Goal: Information Seeking & Learning: Learn about a topic

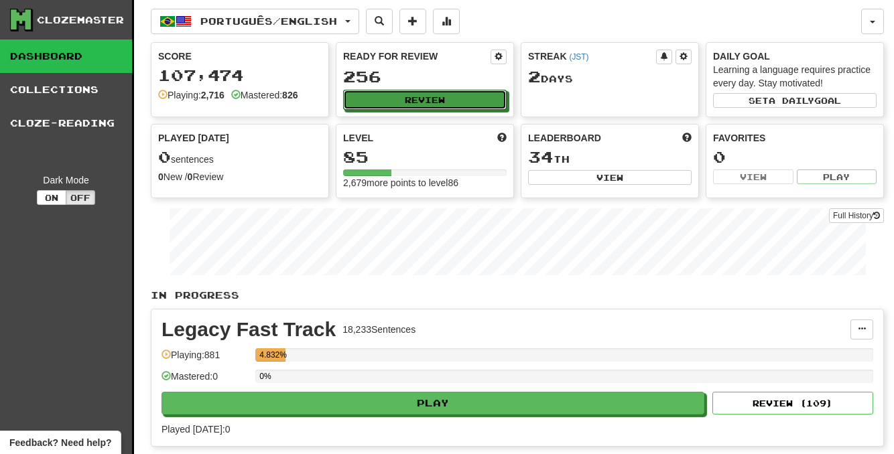
click at [437, 91] on button "Review" at bounding box center [424, 100] width 163 height 20
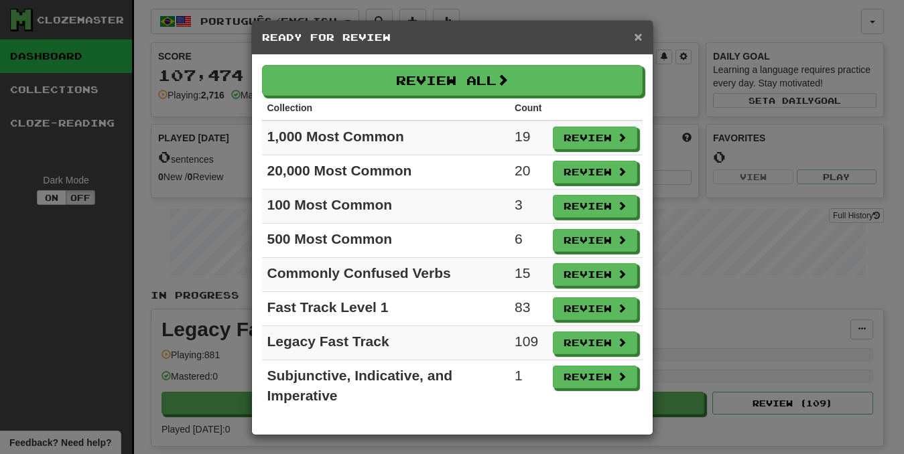
click at [634, 34] on span "×" at bounding box center [638, 36] width 8 height 15
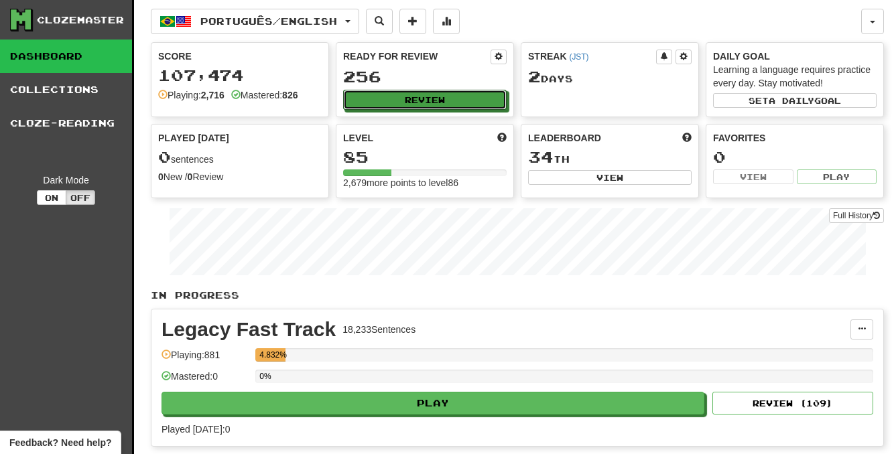
click at [431, 107] on button "Review" at bounding box center [424, 100] width 163 height 20
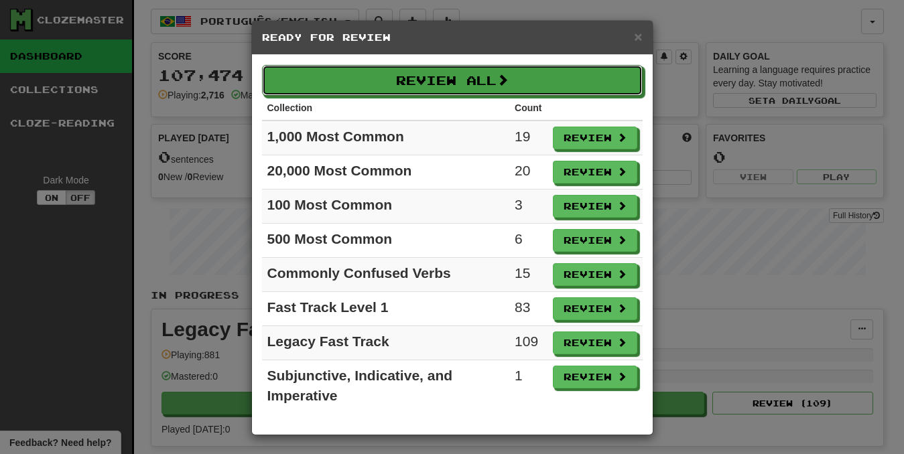
click at [463, 80] on button "Review All" at bounding box center [452, 80] width 380 height 31
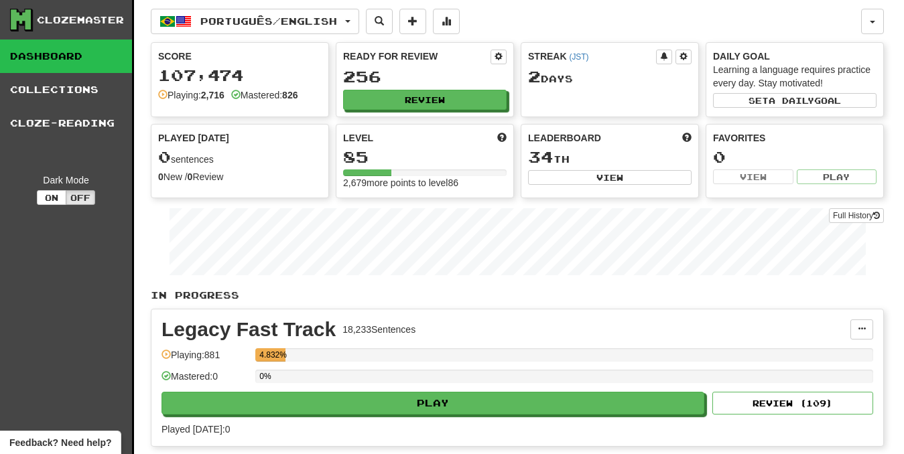
select select "********"
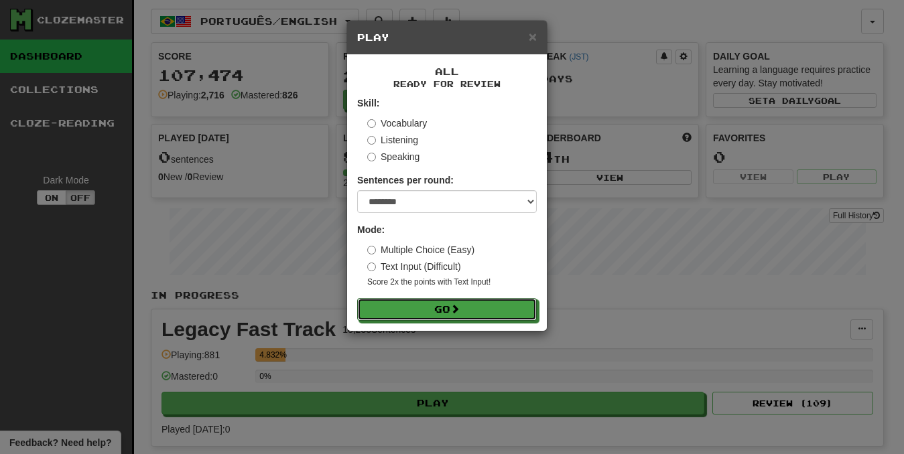
click at [493, 301] on button "Go" at bounding box center [447, 309] width 180 height 23
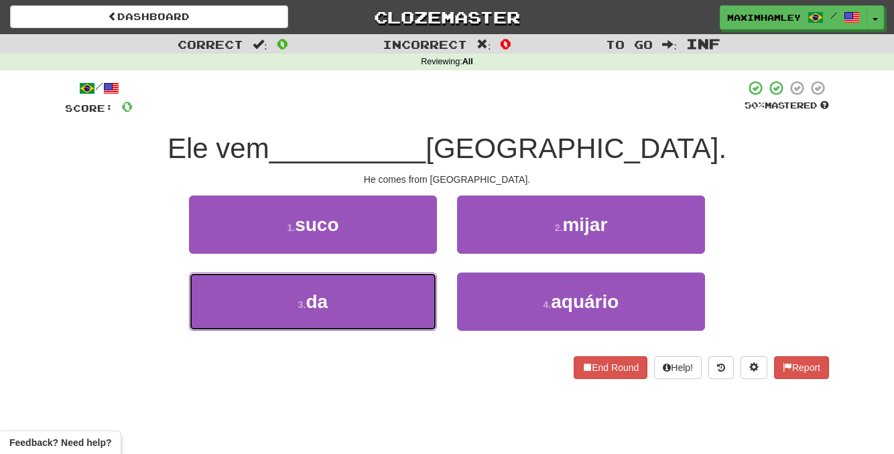
click at [391, 313] on button "3 . da" at bounding box center [313, 302] width 248 height 58
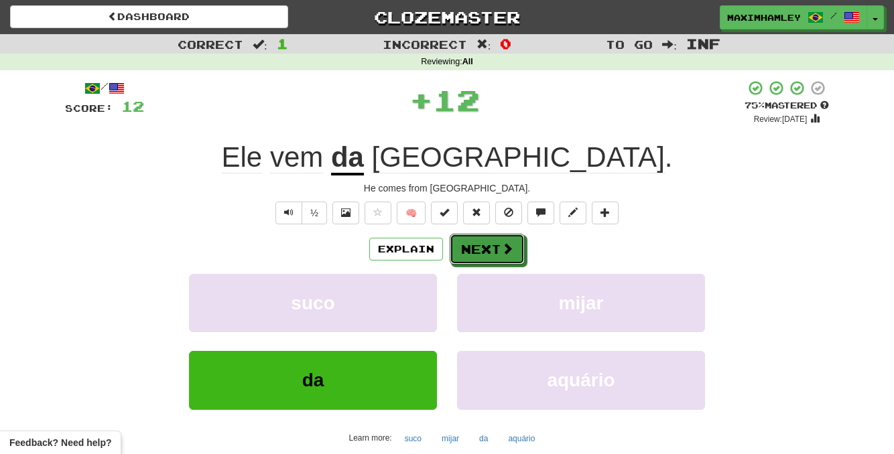
click at [503, 250] on span at bounding box center [507, 248] width 12 height 12
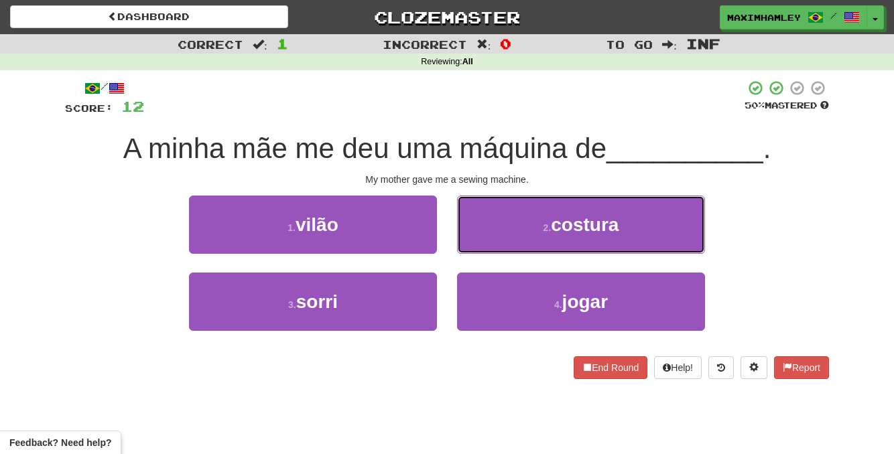
click at [533, 237] on button "2 . costura" at bounding box center [581, 225] width 248 height 58
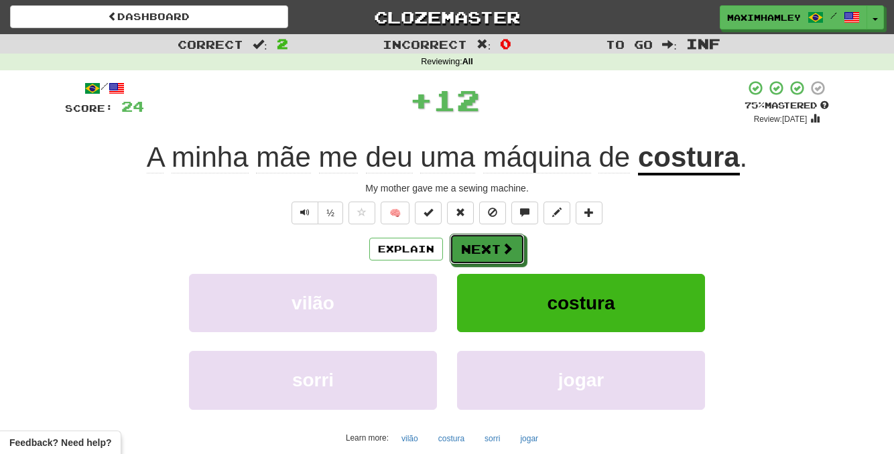
click at [506, 245] on span at bounding box center [507, 248] width 12 height 12
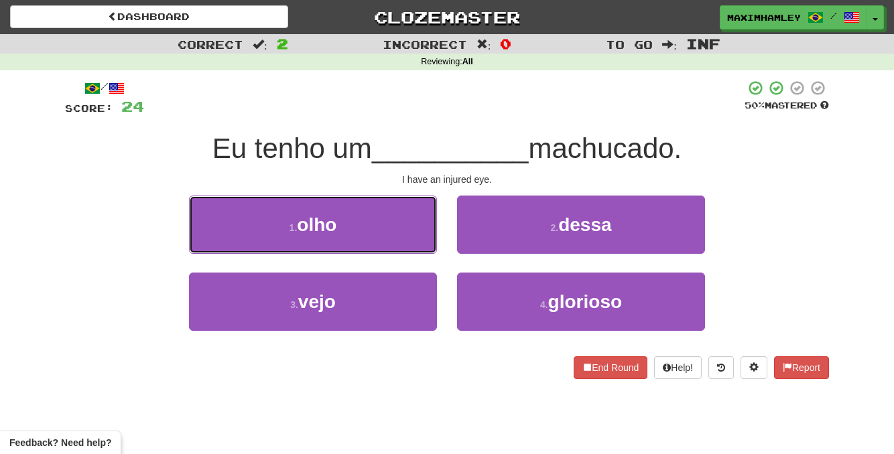
click at [403, 219] on button "1 . olho" at bounding box center [313, 225] width 248 height 58
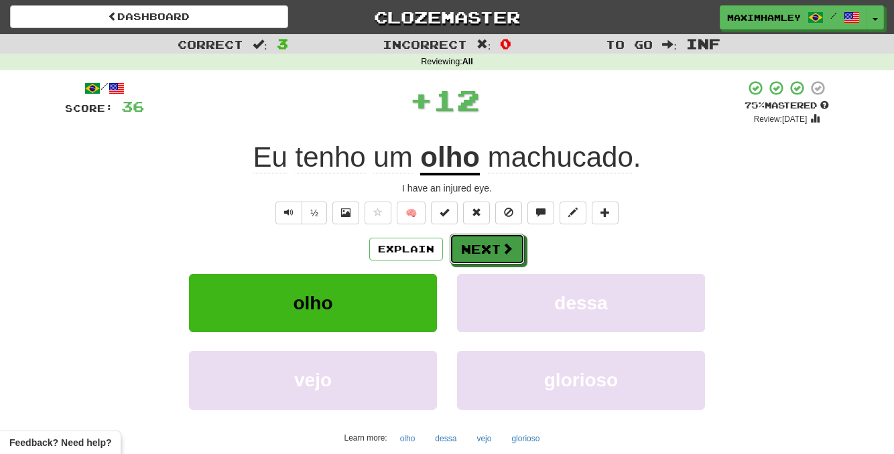
click at [498, 250] on button "Next" at bounding box center [486, 249] width 75 height 31
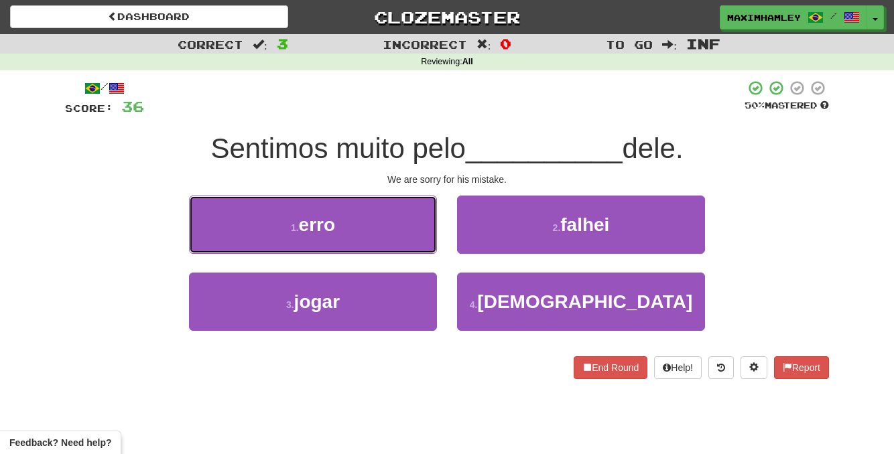
click at [393, 236] on button "1 . erro" at bounding box center [313, 225] width 248 height 58
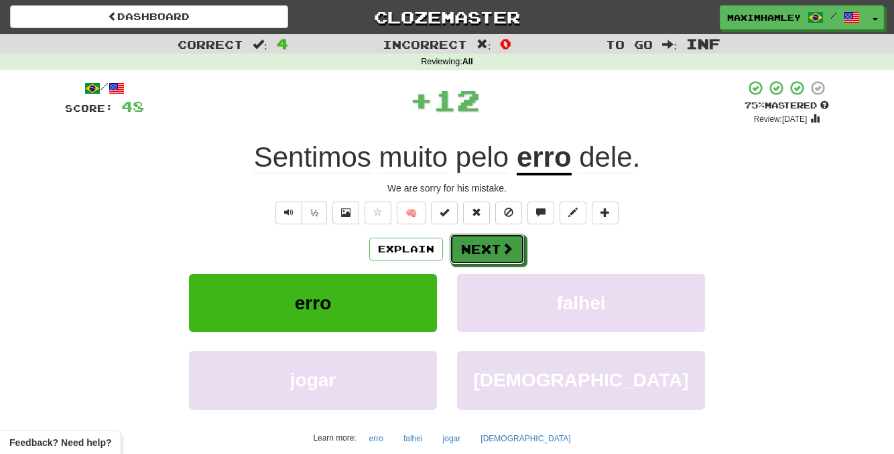
click at [484, 255] on button "Next" at bounding box center [486, 249] width 75 height 31
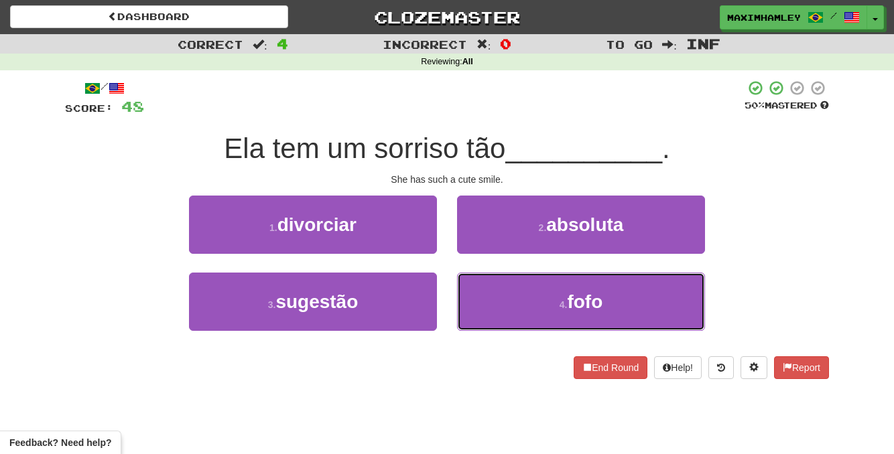
click at [512, 287] on button "4 . fofo" at bounding box center [581, 302] width 248 height 58
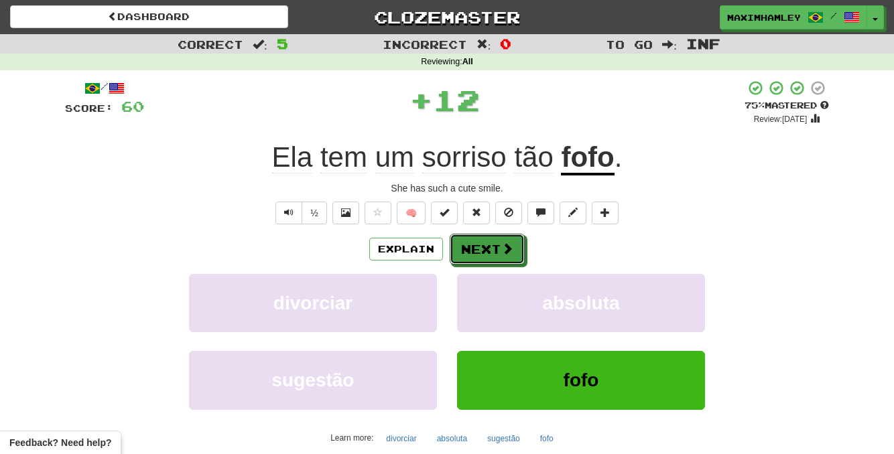
click at [484, 257] on button "Next" at bounding box center [486, 249] width 75 height 31
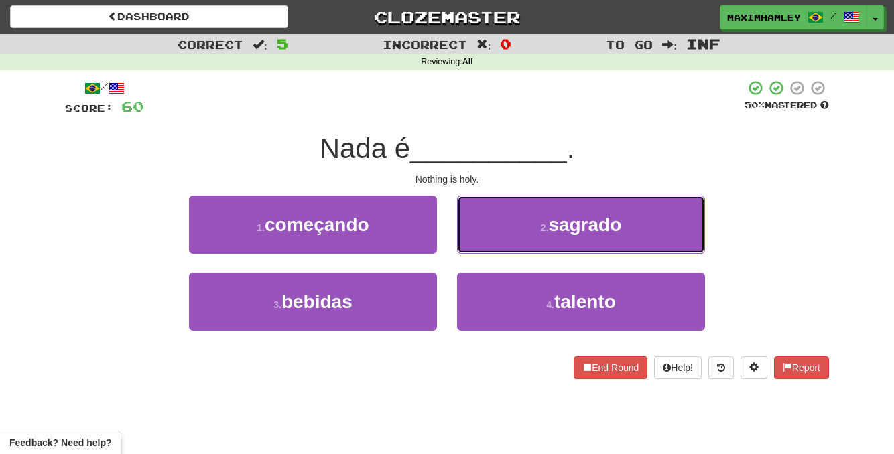
click at [539, 241] on button "2 . sagrado" at bounding box center [581, 225] width 248 height 58
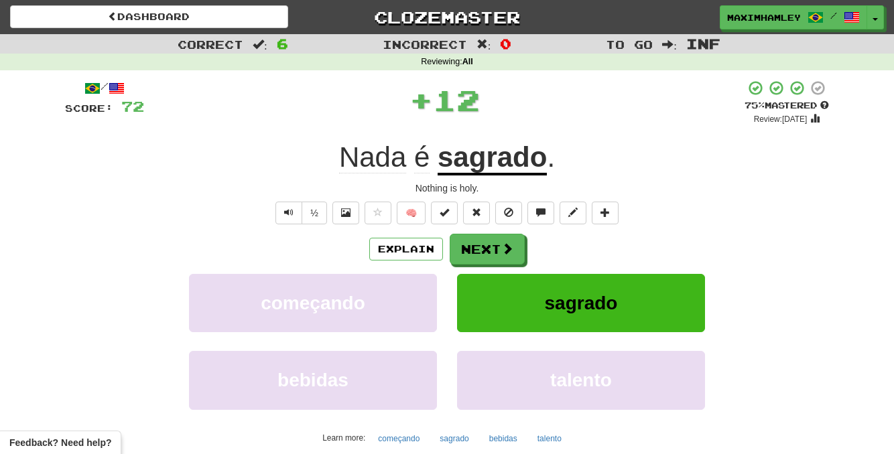
click at [532, 242] on div "Explain Next" at bounding box center [447, 249] width 764 height 31
click at [503, 255] on span at bounding box center [507, 248] width 12 height 12
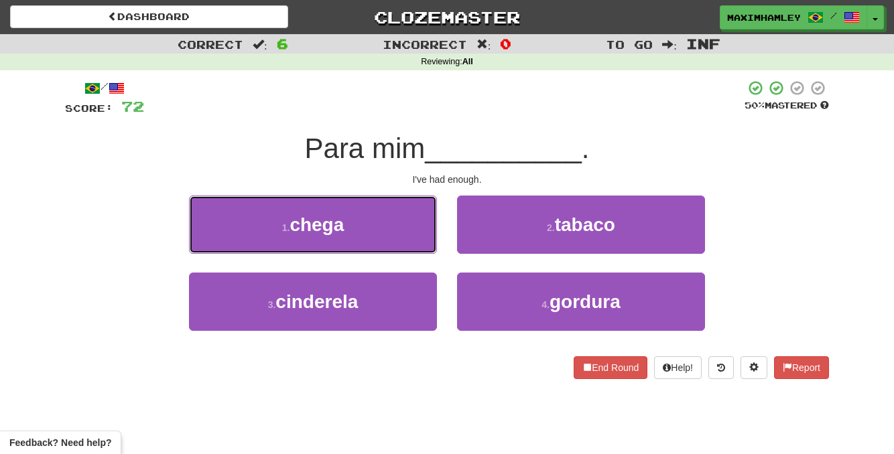
click at [382, 222] on button "1 . chega" at bounding box center [313, 225] width 248 height 58
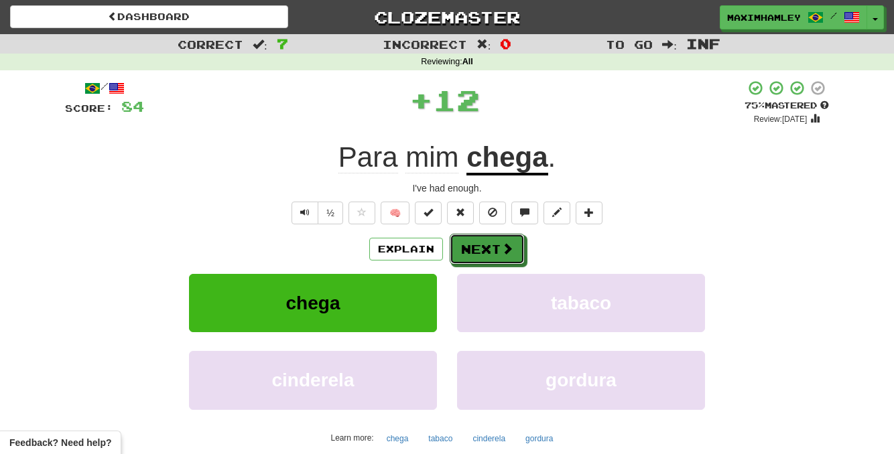
click at [463, 239] on button "Next" at bounding box center [486, 249] width 75 height 31
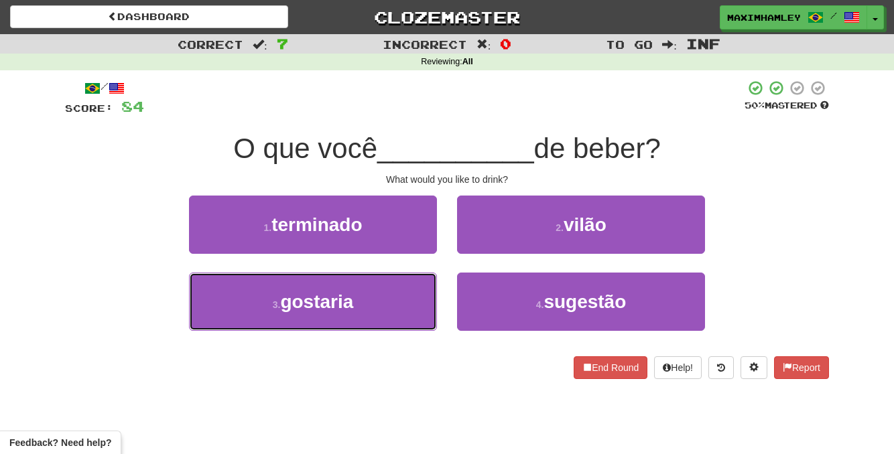
click at [389, 275] on button "3 . gostaria" at bounding box center [313, 302] width 248 height 58
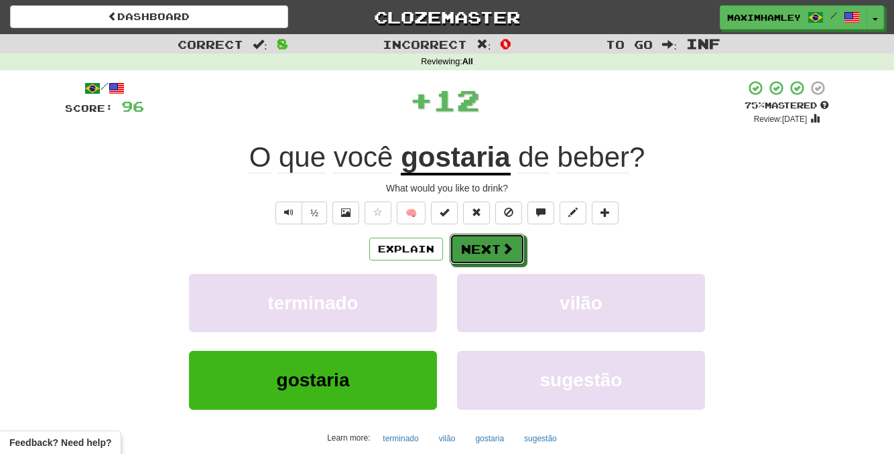
click at [484, 249] on button "Next" at bounding box center [486, 249] width 75 height 31
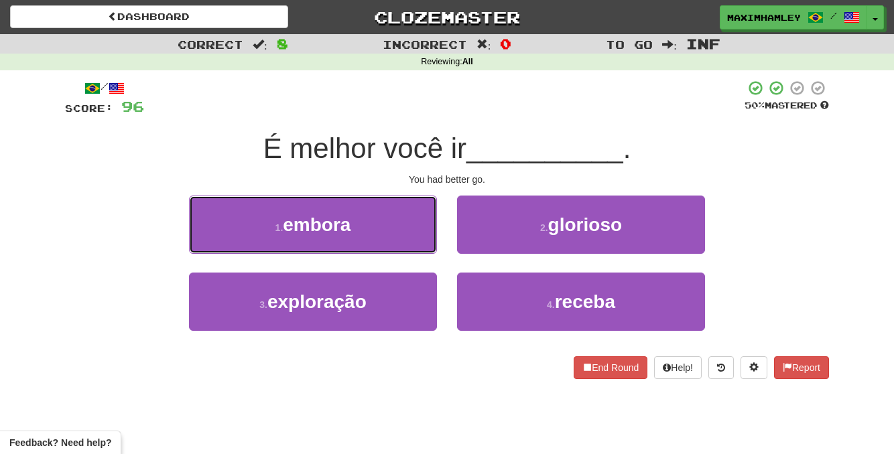
click at [420, 232] on button "1 . embora" at bounding box center [313, 225] width 248 height 58
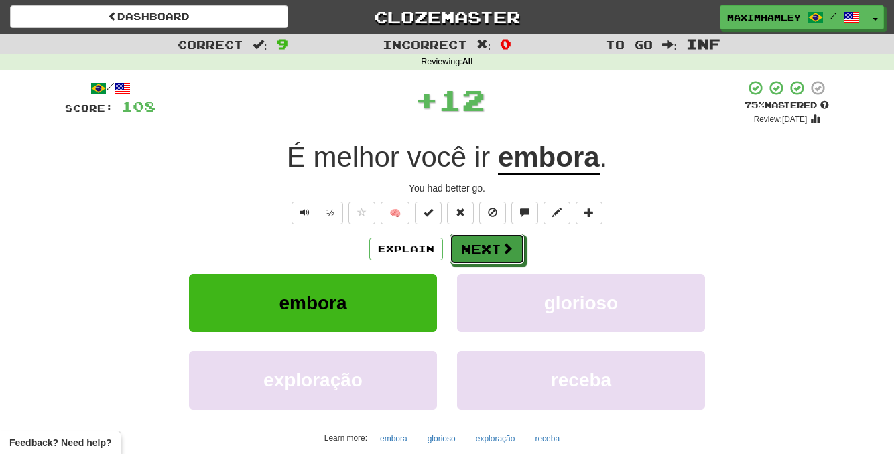
click at [471, 240] on button "Next" at bounding box center [486, 249] width 75 height 31
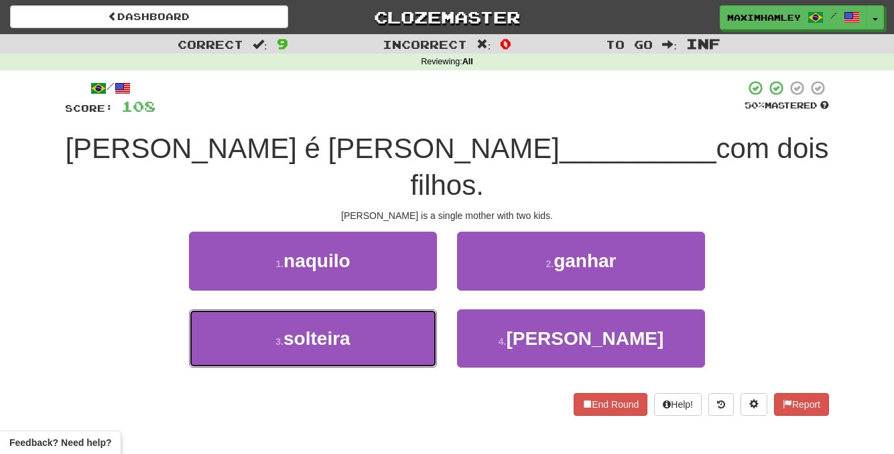
click at [419, 309] on button "3 . solteira" at bounding box center [313, 338] width 248 height 58
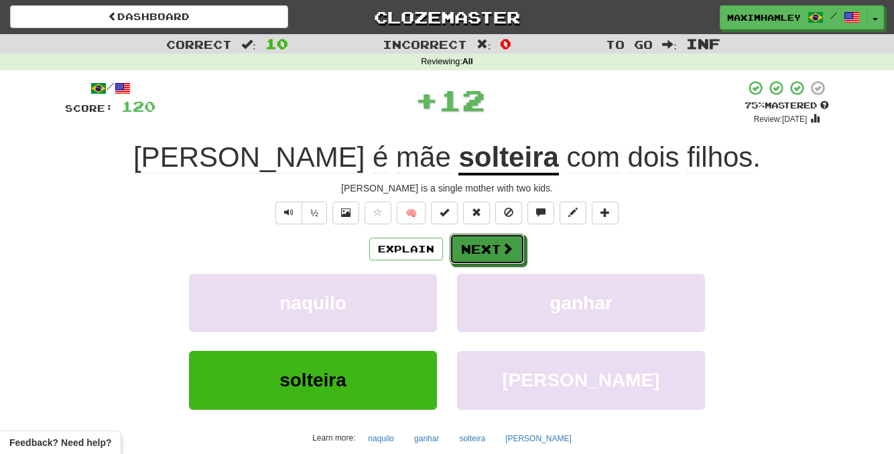
click at [470, 240] on button "Next" at bounding box center [486, 249] width 75 height 31
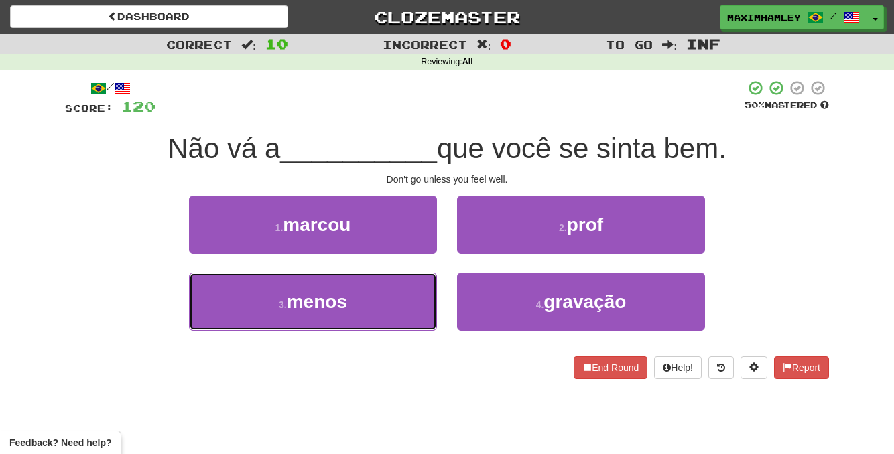
click at [410, 307] on button "3 . menos" at bounding box center [313, 302] width 248 height 58
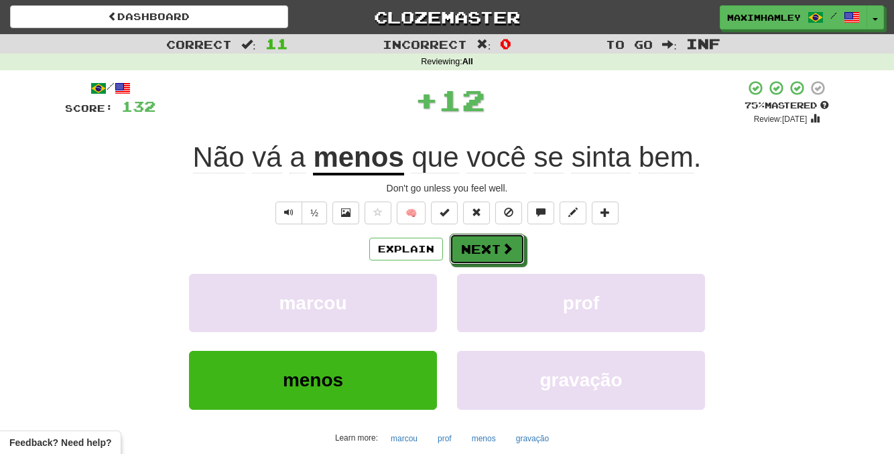
click at [470, 245] on button "Next" at bounding box center [486, 249] width 75 height 31
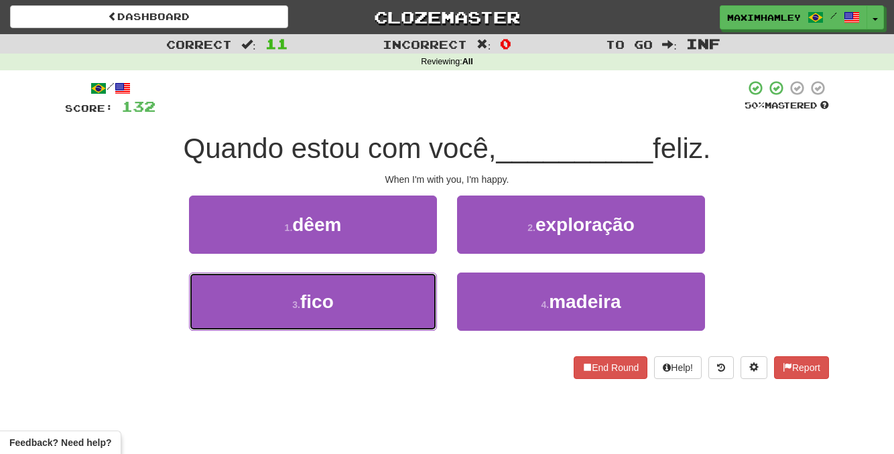
click at [409, 287] on button "3 . fico" at bounding box center [313, 302] width 248 height 58
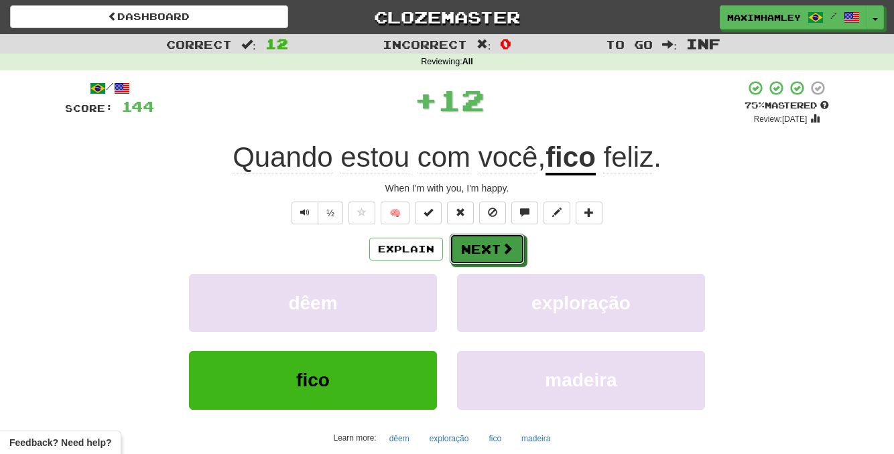
click at [467, 261] on button "Next" at bounding box center [486, 249] width 75 height 31
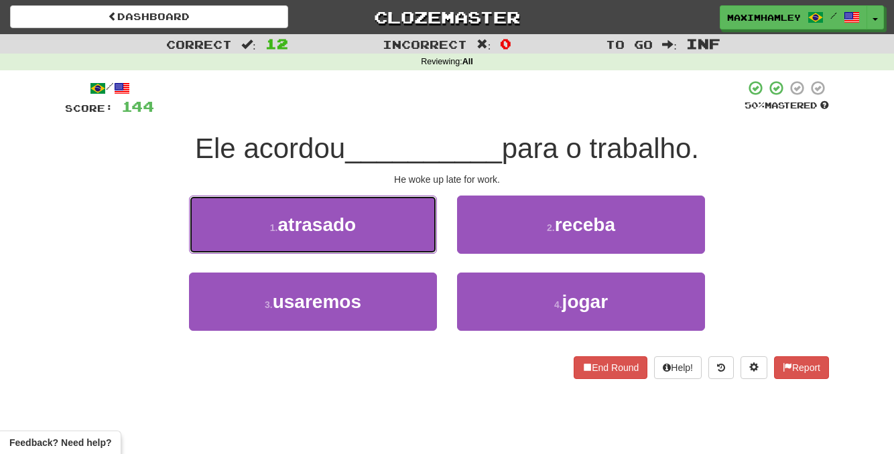
click at [413, 250] on button "1 . atrasado" at bounding box center [313, 225] width 248 height 58
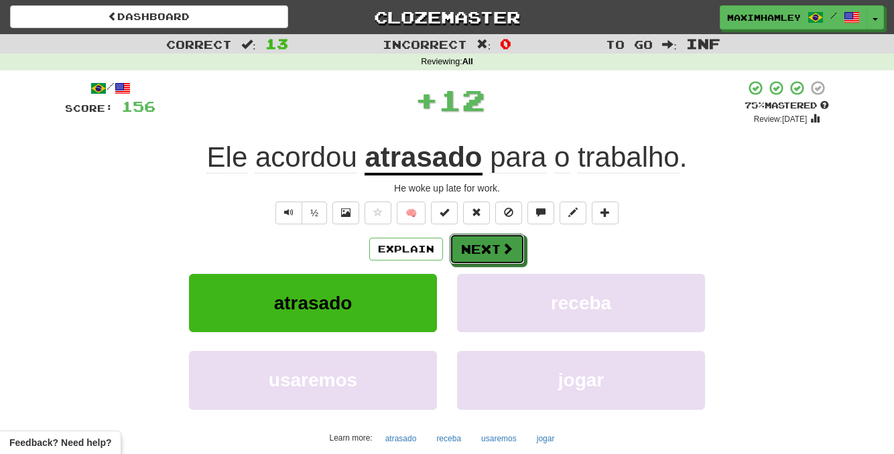
click at [456, 255] on button "Next" at bounding box center [486, 249] width 75 height 31
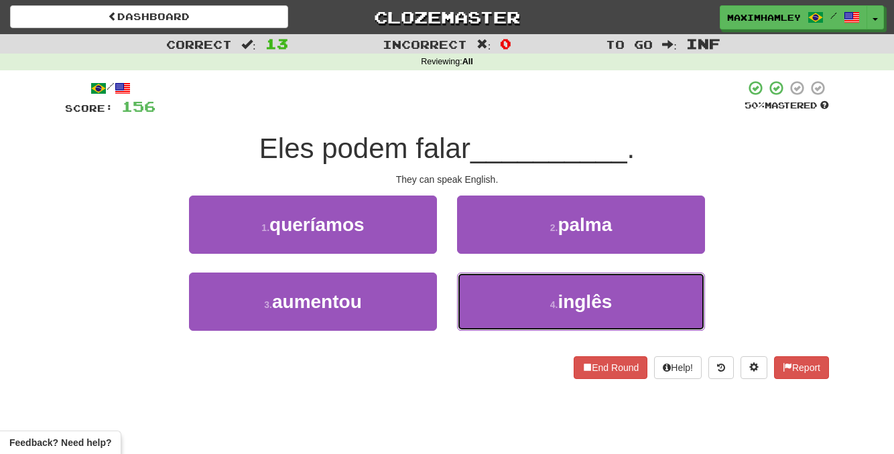
click at [486, 277] on button "4 . inglês" at bounding box center [581, 302] width 248 height 58
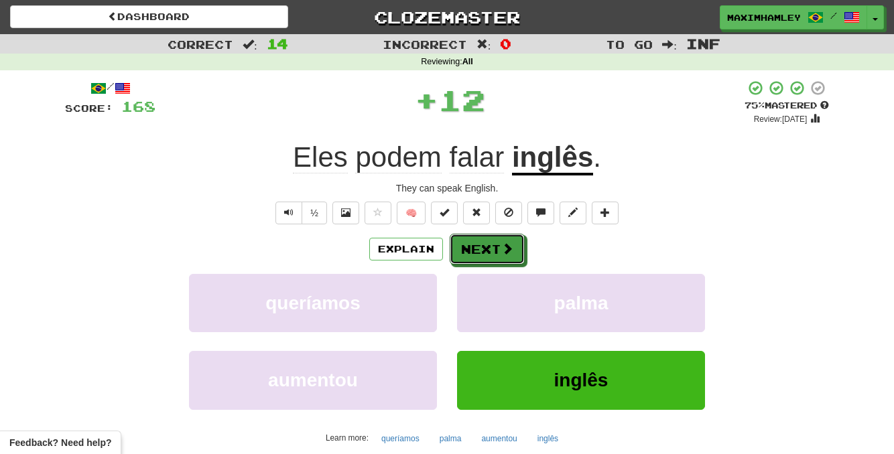
click at [493, 245] on button "Next" at bounding box center [486, 249] width 75 height 31
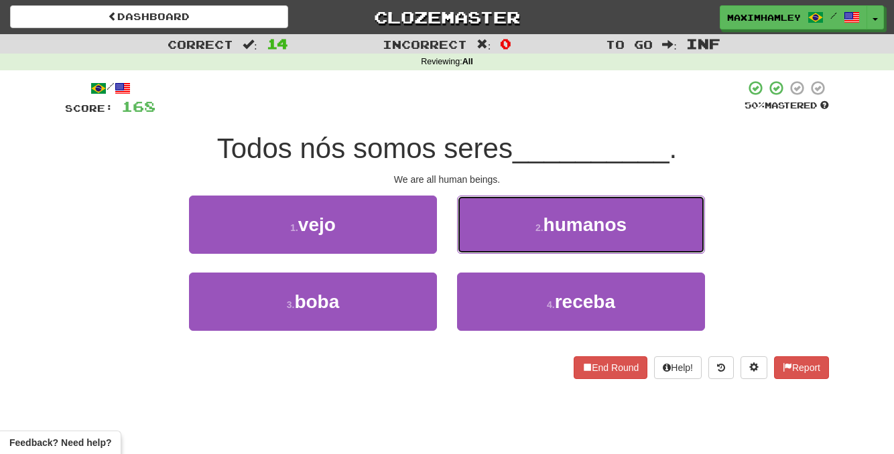
click at [483, 230] on button "2 . humanos" at bounding box center [581, 225] width 248 height 58
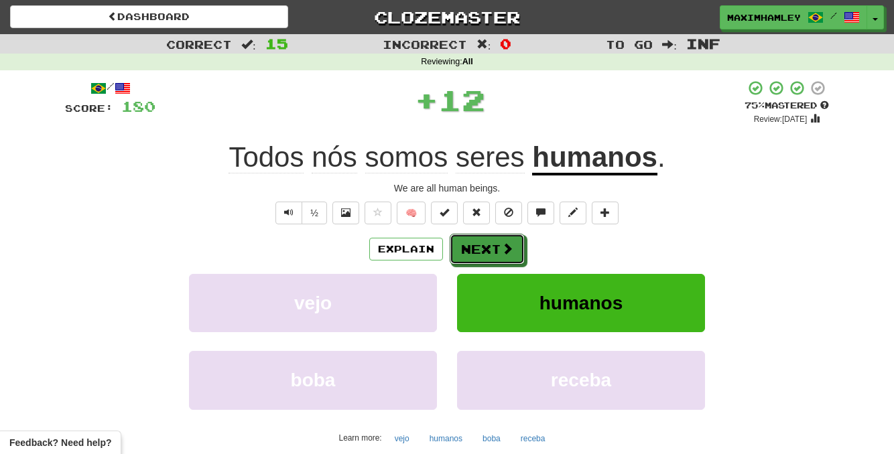
click at [484, 238] on button "Next" at bounding box center [486, 249] width 75 height 31
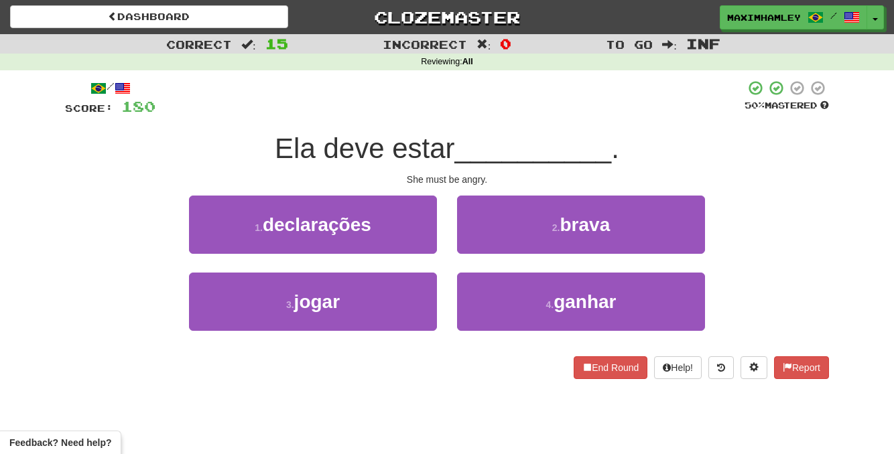
click at [444, 169] on div "/ Score: 180 50 % Mastered Ela deve estar __________ . She must be angry. 1 . d…" at bounding box center [447, 229] width 764 height 299
click at [469, 248] on button "2 . brava" at bounding box center [581, 225] width 248 height 58
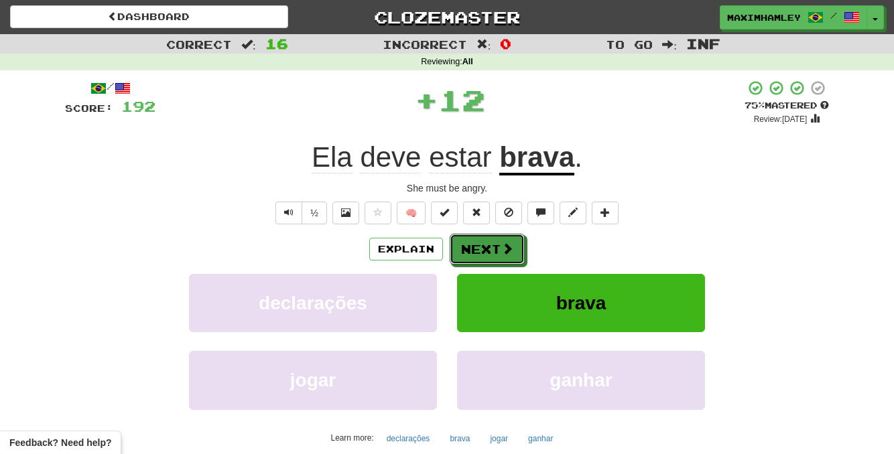
click at [469, 248] on button "Next" at bounding box center [486, 249] width 75 height 31
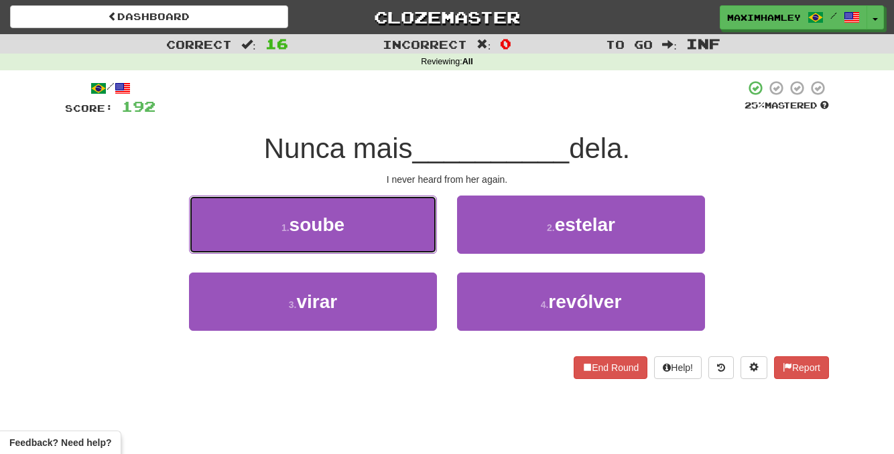
click at [384, 235] on button "1 . soube" at bounding box center [313, 225] width 248 height 58
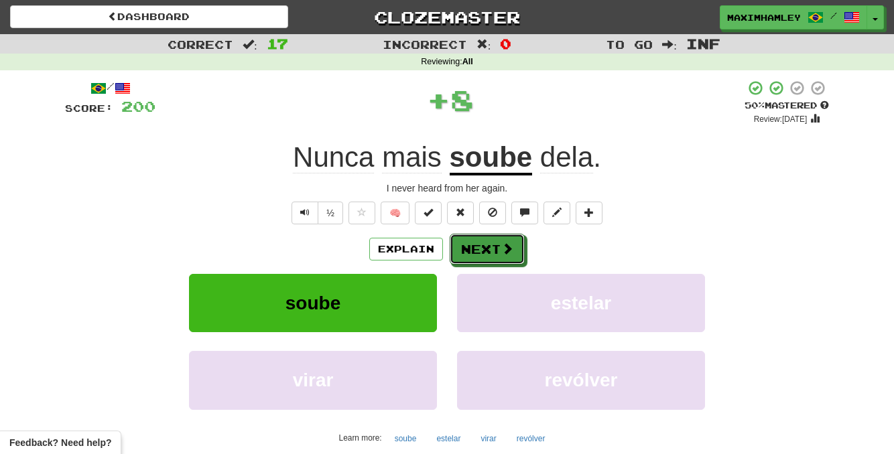
click at [488, 258] on button "Next" at bounding box center [486, 249] width 75 height 31
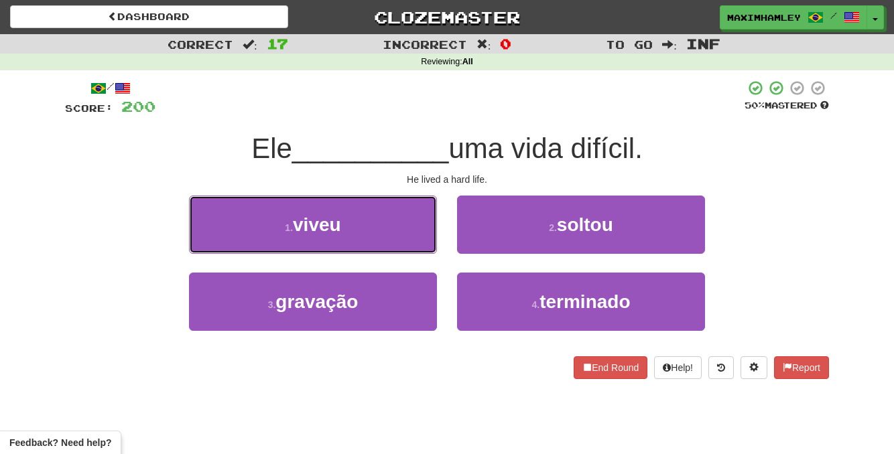
click at [393, 236] on button "1 . viveu" at bounding box center [313, 225] width 248 height 58
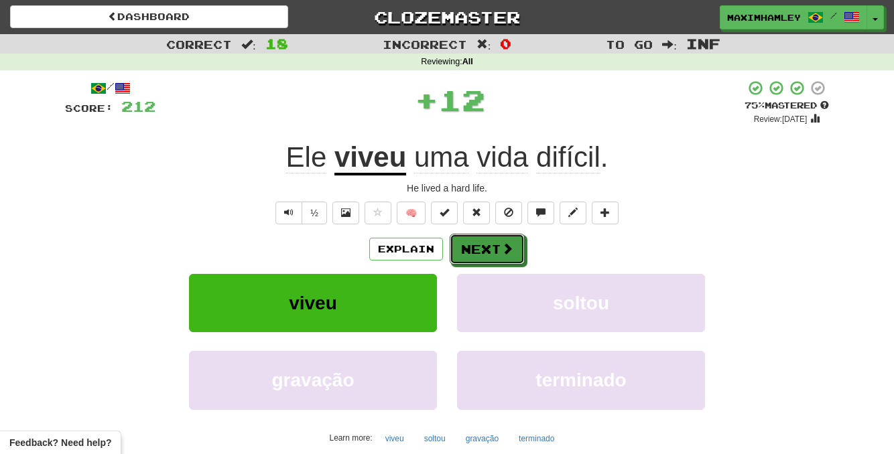
click at [471, 257] on button "Next" at bounding box center [486, 249] width 75 height 31
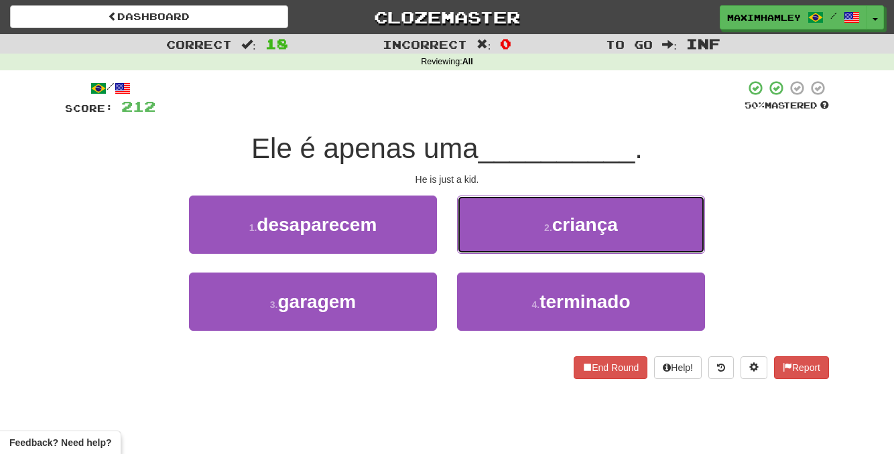
click at [480, 228] on button "2 . criança" at bounding box center [581, 225] width 248 height 58
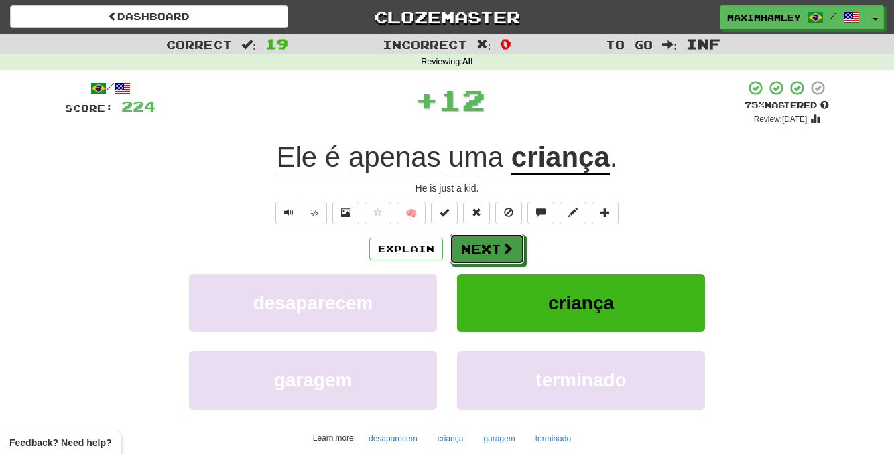
click at [453, 255] on button "Next" at bounding box center [486, 249] width 75 height 31
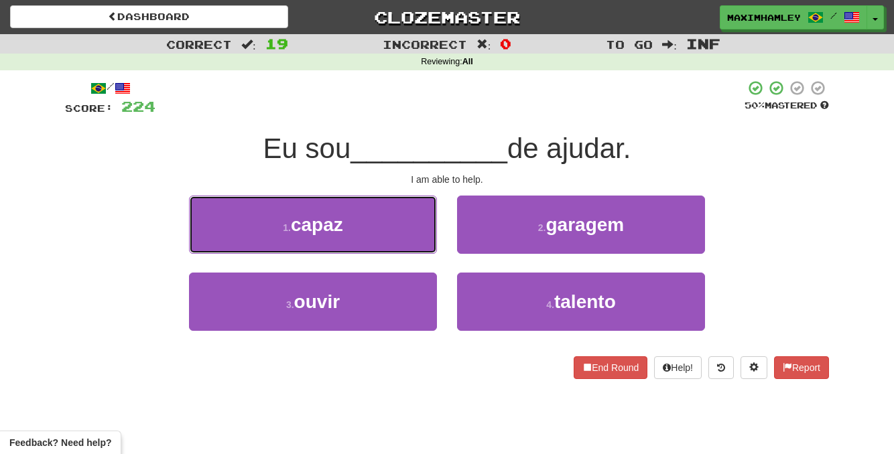
click at [368, 226] on button "1 . capaz" at bounding box center [313, 225] width 248 height 58
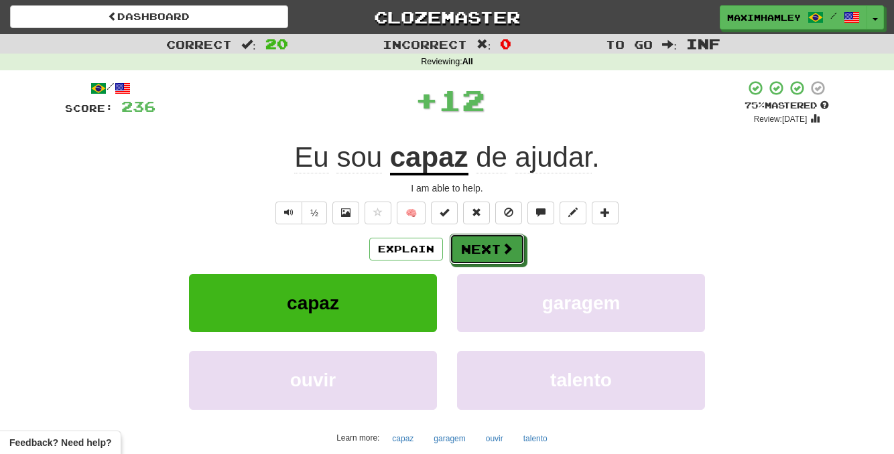
click at [459, 251] on button "Next" at bounding box center [486, 249] width 75 height 31
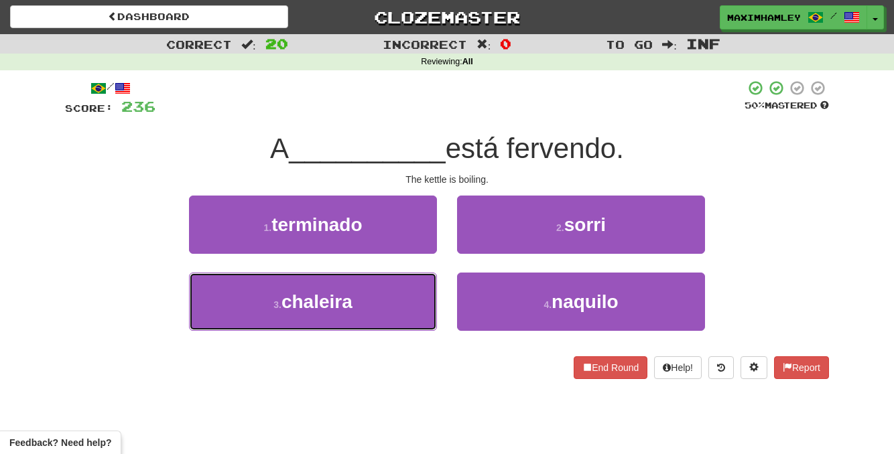
click at [405, 301] on button "3 . chaleira" at bounding box center [313, 302] width 248 height 58
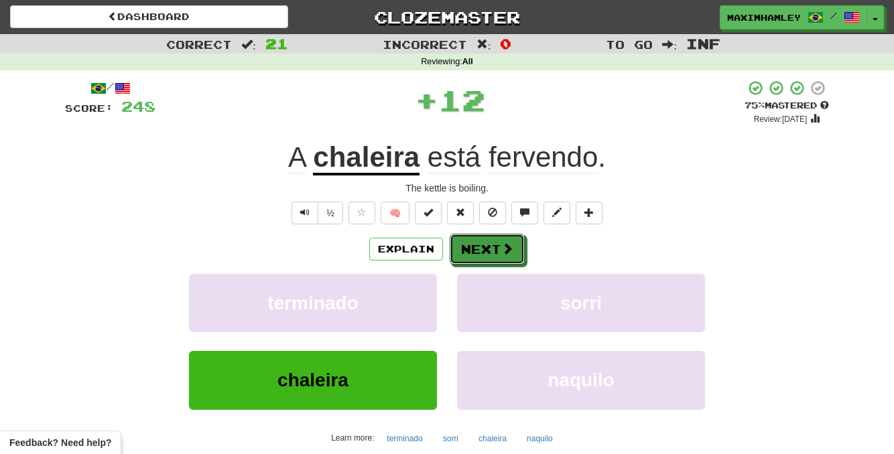
click at [460, 255] on button "Next" at bounding box center [486, 249] width 75 height 31
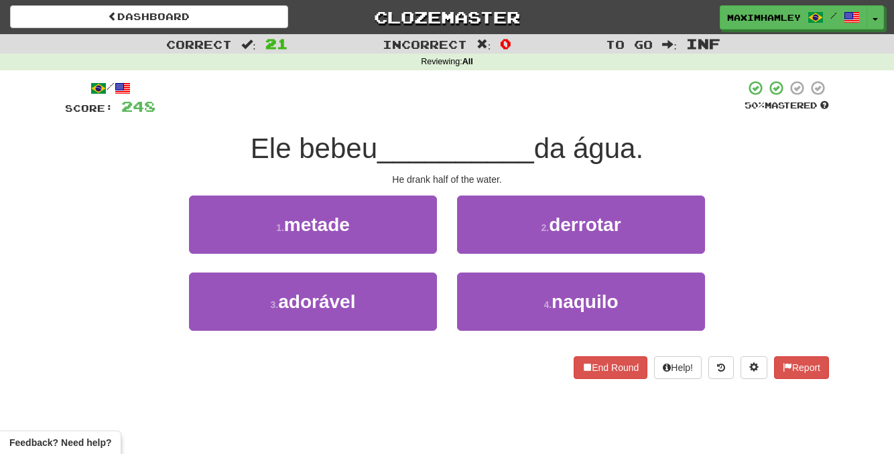
click at [460, 255] on div "2 . derrotar" at bounding box center [581, 234] width 268 height 77
click at [421, 235] on button "1 . metade" at bounding box center [313, 225] width 248 height 58
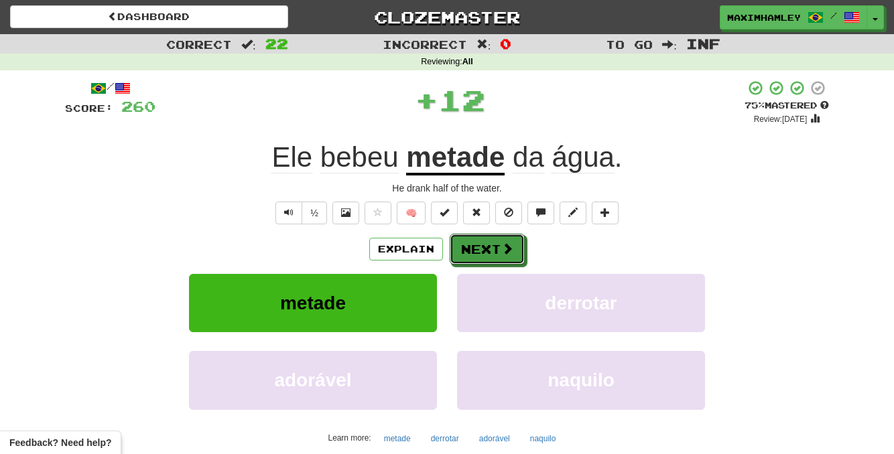
click at [472, 249] on button "Next" at bounding box center [486, 249] width 75 height 31
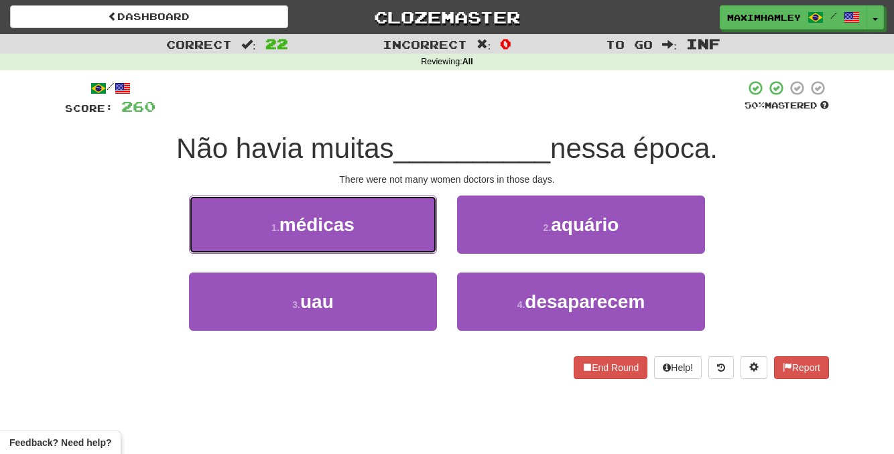
click at [391, 221] on button "1 . médicas" at bounding box center [313, 225] width 248 height 58
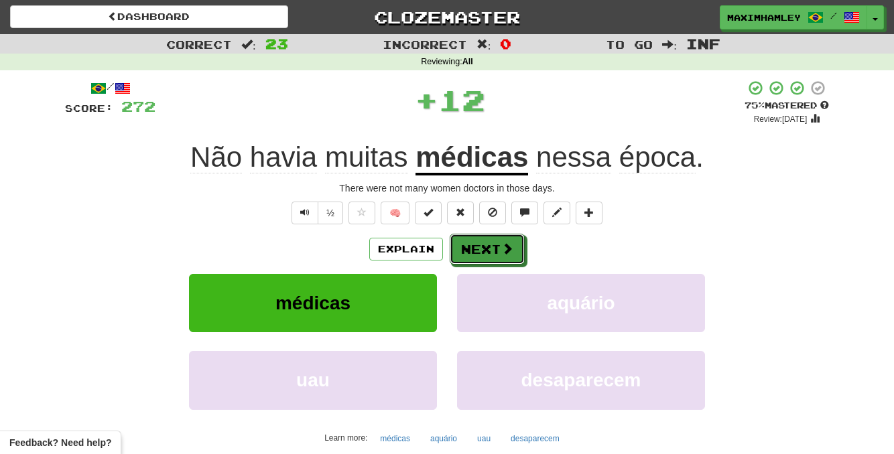
click at [473, 247] on button "Next" at bounding box center [486, 249] width 75 height 31
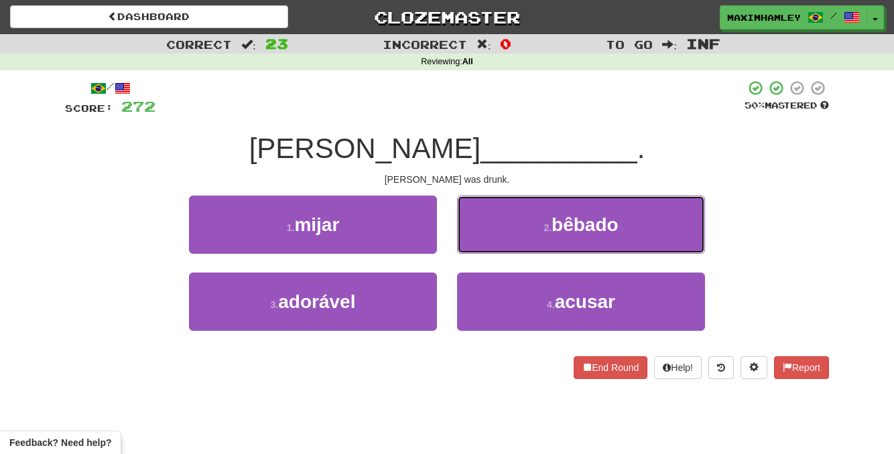
click at [538, 247] on button "2 . bêbado" at bounding box center [581, 225] width 248 height 58
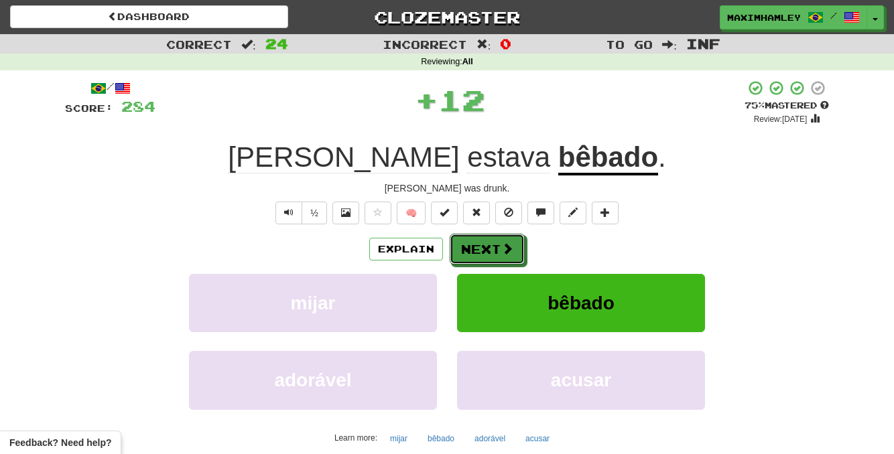
click at [516, 260] on button "Next" at bounding box center [486, 249] width 75 height 31
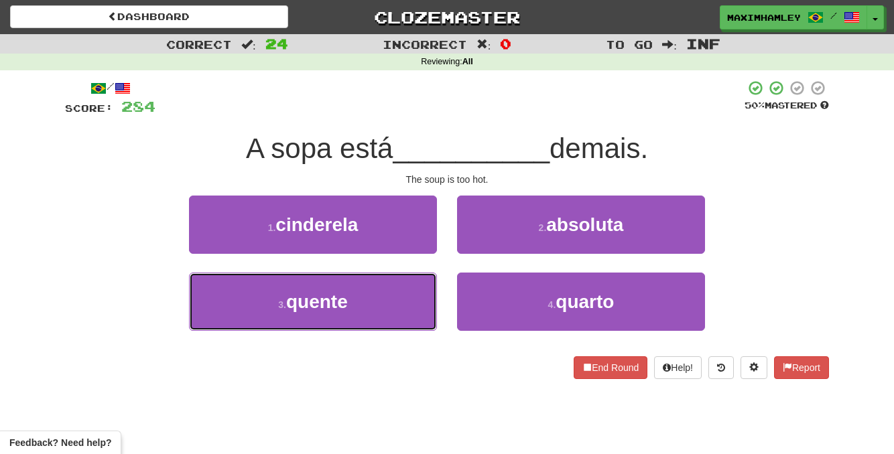
click at [404, 302] on button "3 . quente" at bounding box center [313, 302] width 248 height 58
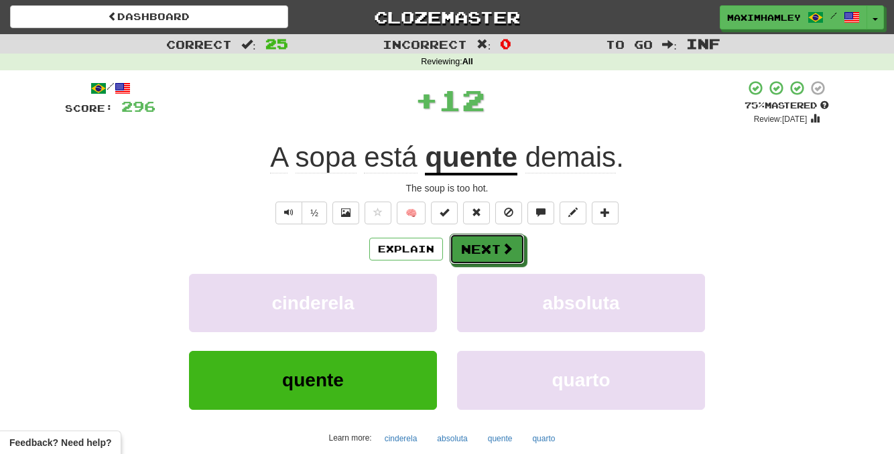
click at [503, 261] on button "Next" at bounding box center [486, 249] width 75 height 31
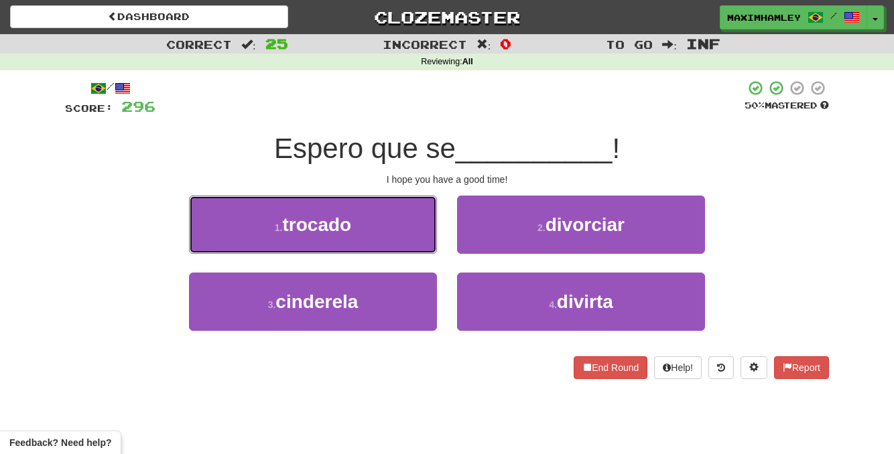
click at [407, 224] on button "1 . trocado" at bounding box center [313, 225] width 248 height 58
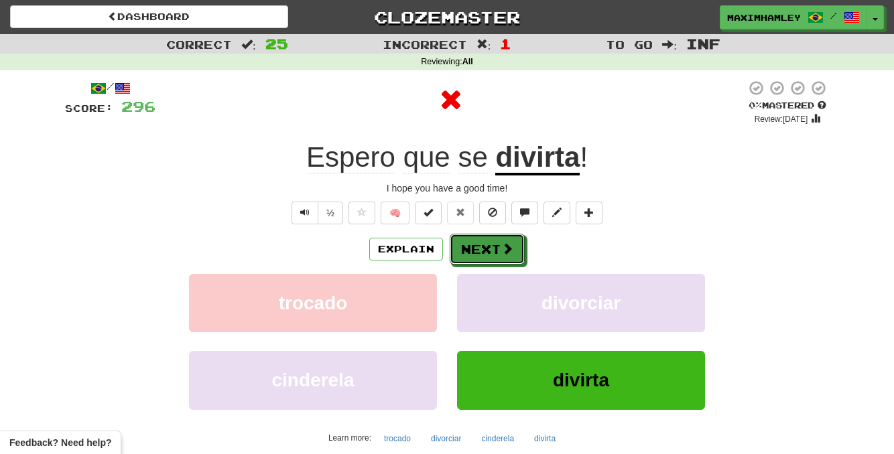
click at [482, 252] on button "Next" at bounding box center [486, 249] width 75 height 31
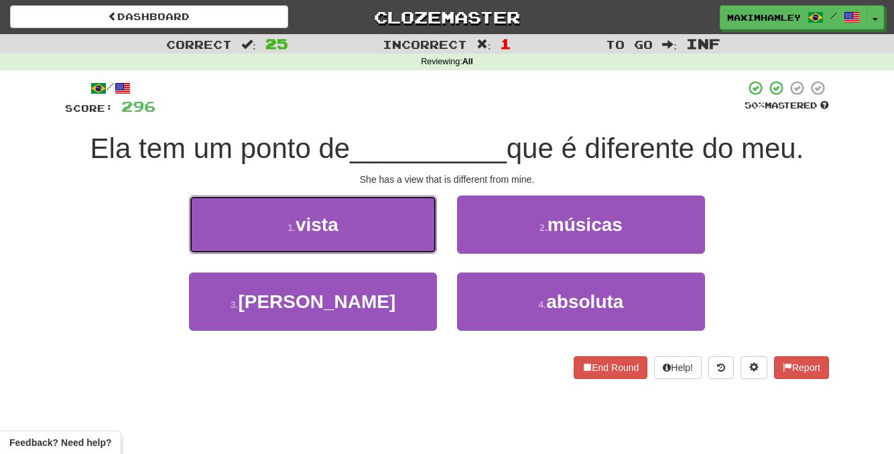
click at [421, 233] on button "1 . vista" at bounding box center [313, 225] width 248 height 58
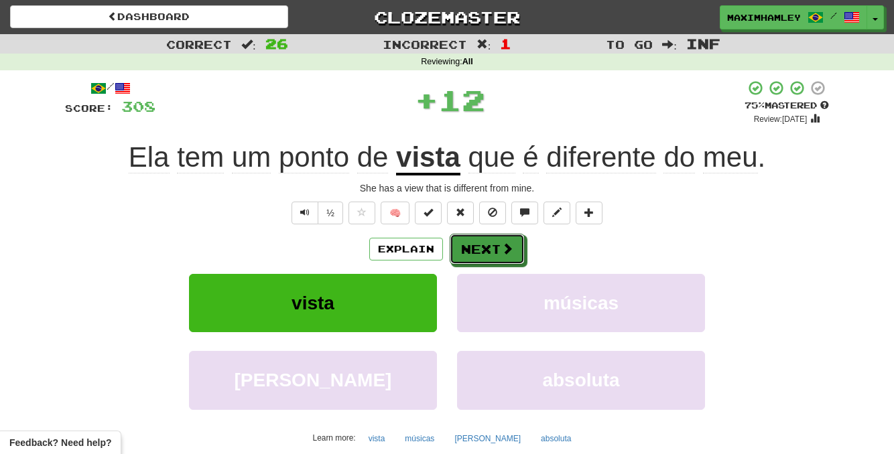
click at [501, 255] on span at bounding box center [507, 248] width 12 height 12
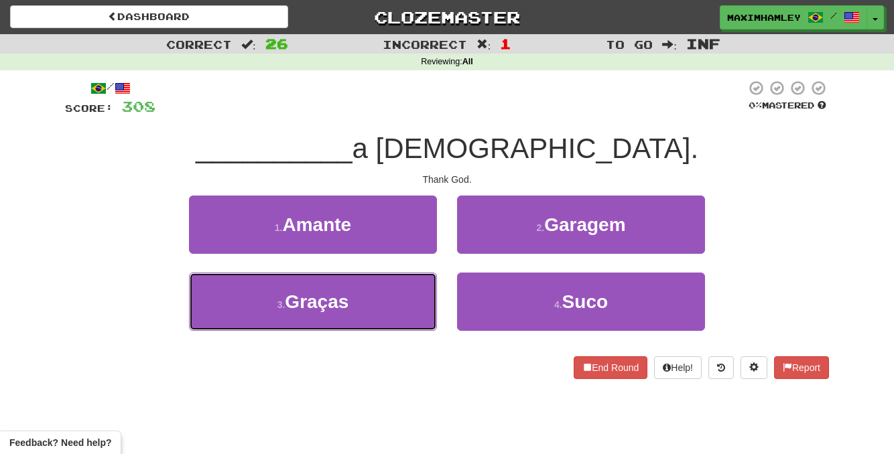
click at [389, 283] on button "3 . Graças" at bounding box center [313, 302] width 248 height 58
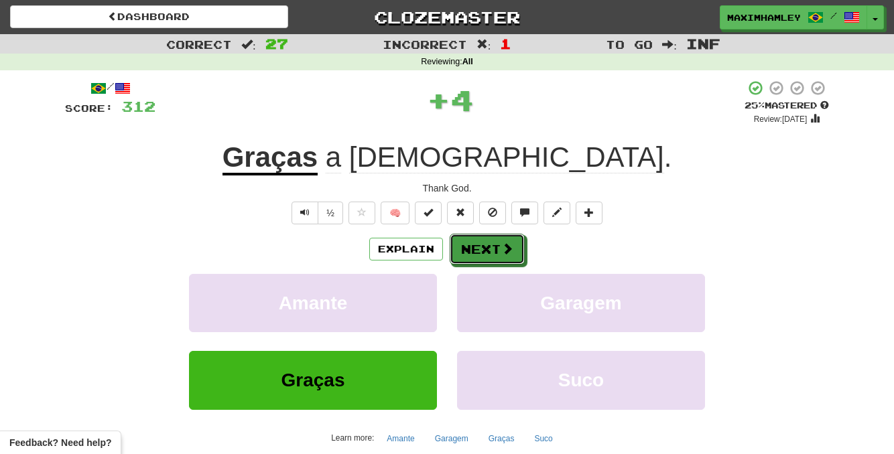
click at [487, 249] on button "Next" at bounding box center [486, 249] width 75 height 31
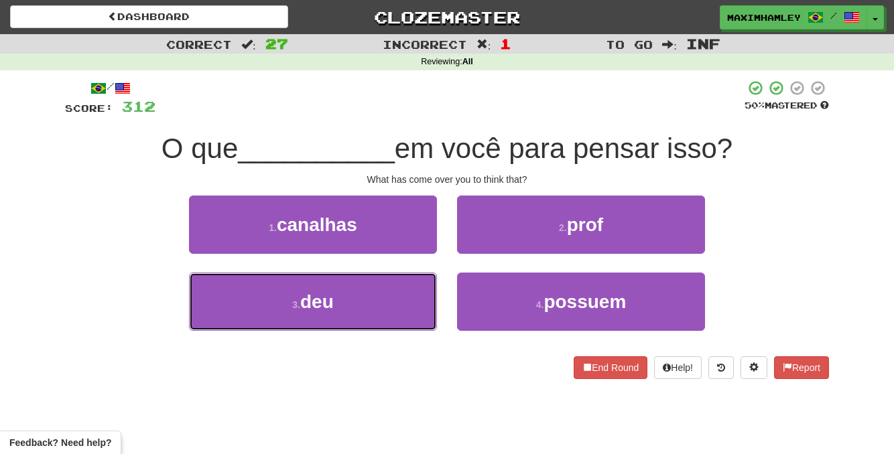
click at [412, 294] on button "3 . deu" at bounding box center [313, 302] width 248 height 58
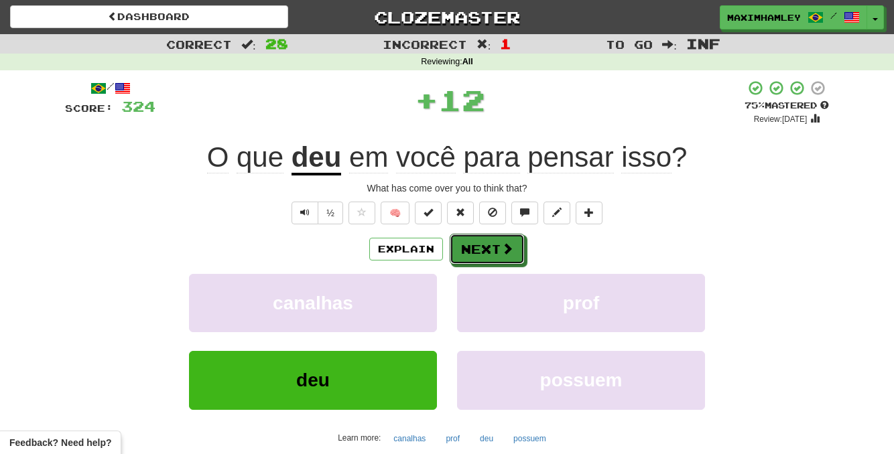
click at [473, 245] on button "Next" at bounding box center [486, 249] width 75 height 31
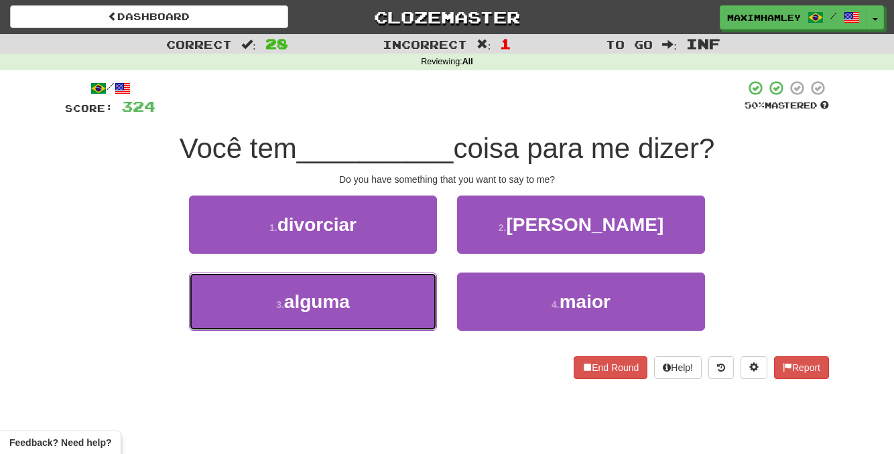
click at [391, 326] on button "3 . alguma" at bounding box center [313, 302] width 248 height 58
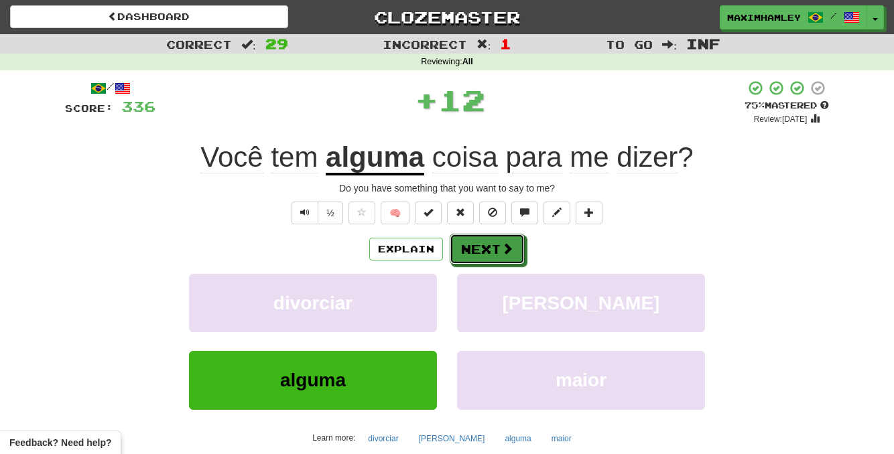
click at [478, 260] on button "Next" at bounding box center [486, 249] width 75 height 31
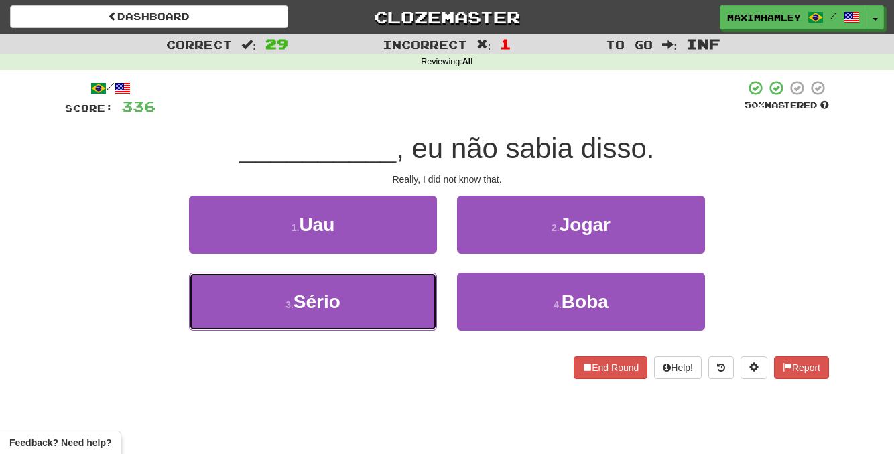
click at [421, 298] on button "3 . Sério" at bounding box center [313, 302] width 248 height 58
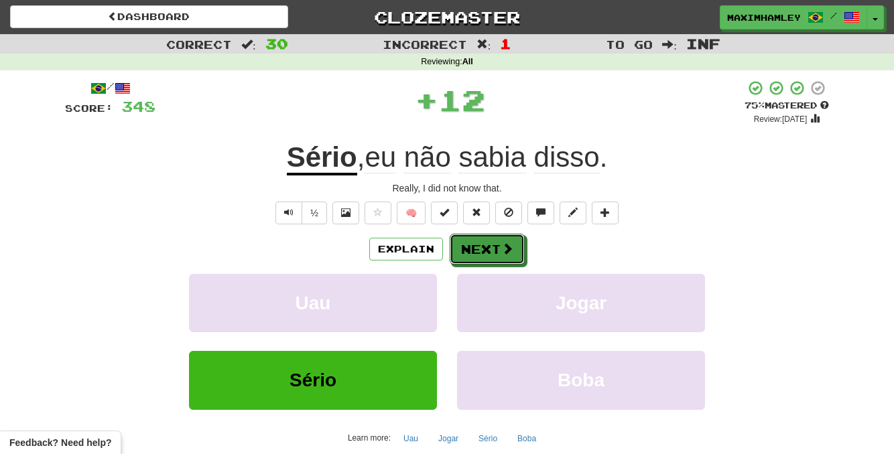
click at [492, 246] on button "Next" at bounding box center [486, 249] width 75 height 31
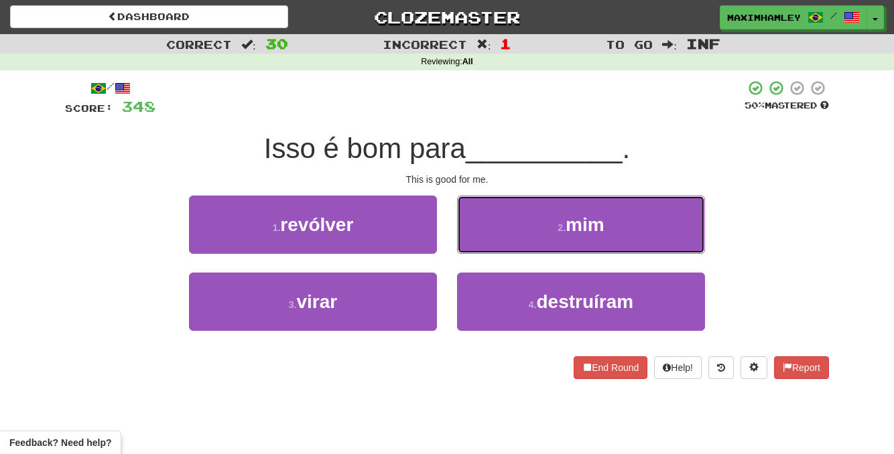
click at [492, 246] on button "2 . mim" at bounding box center [581, 225] width 248 height 58
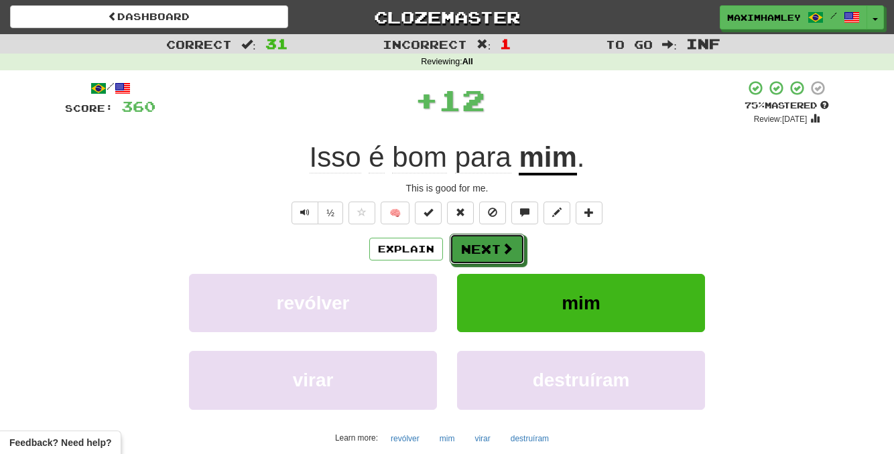
click at [493, 248] on button "Next" at bounding box center [486, 249] width 75 height 31
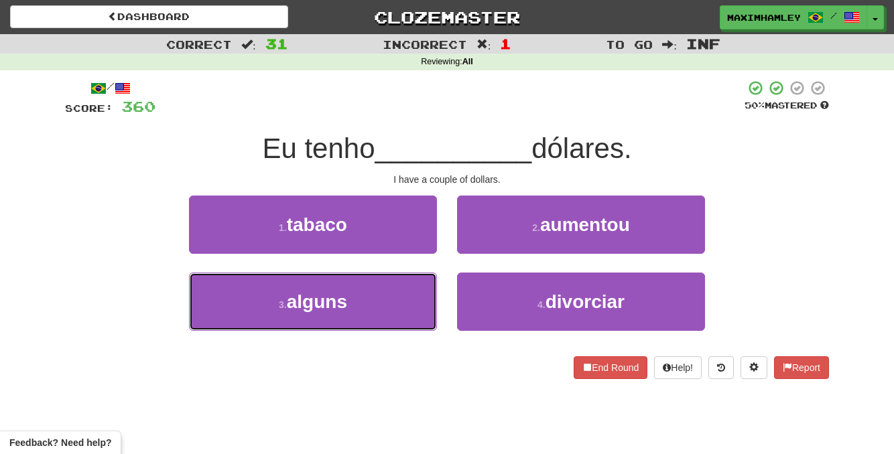
click at [369, 292] on button "3 . alguns" at bounding box center [313, 302] width 248 height 58
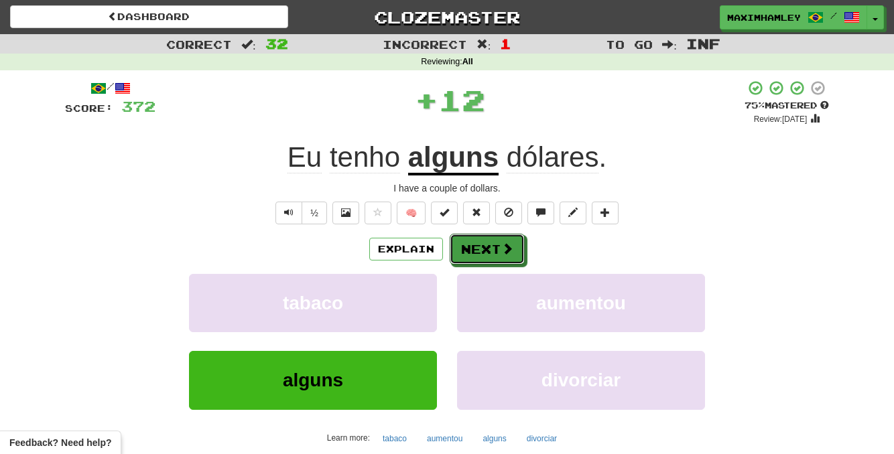
click at [471, 251] on button "Next" at bounding box center [486, 249] width 75 height 31
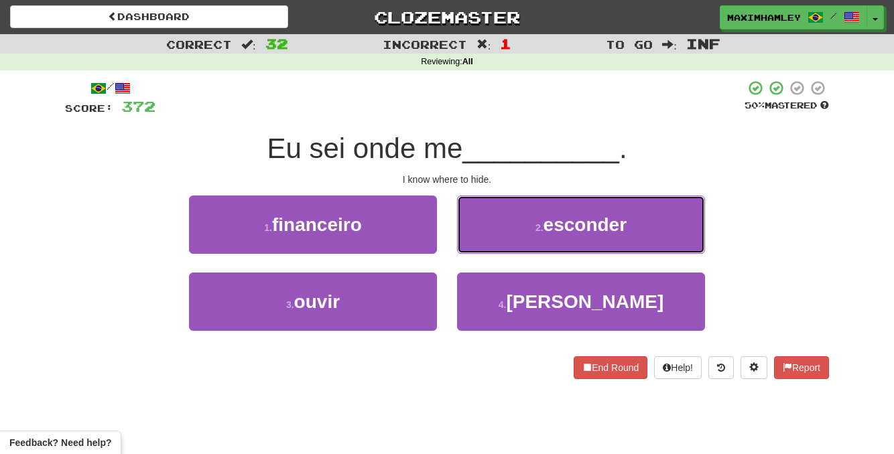
click at [473, 245] on button "2 . esconder" at bounding box center [581, 225] width 248 height 58
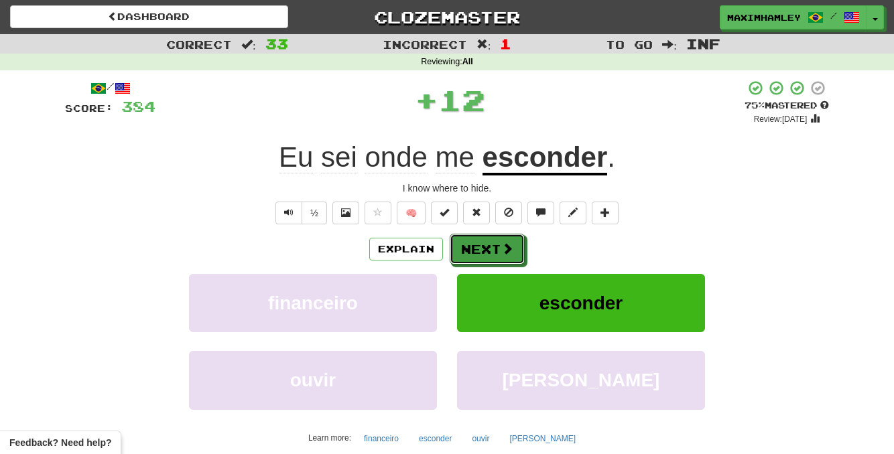
click at [475, 263] on button "Next" at bounding box center [486, 249] width 75 height 31
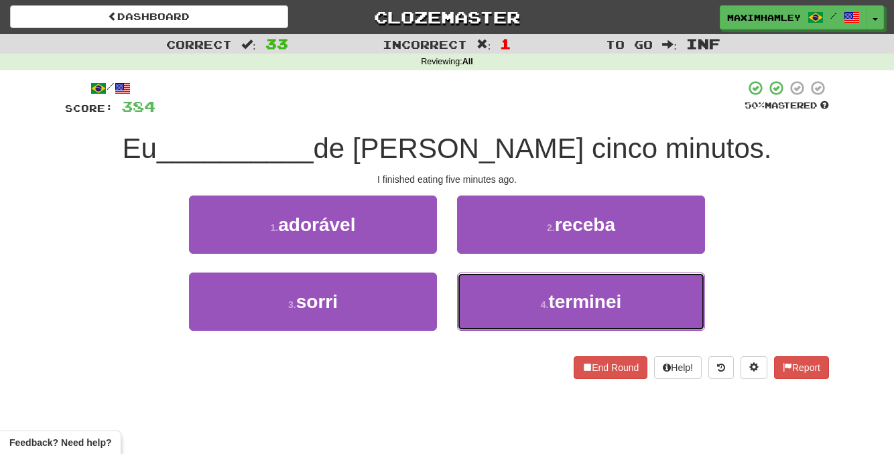
click at [493, 310] on button "4 . terminei" at bounding box center [581, 302] width 248 height 58
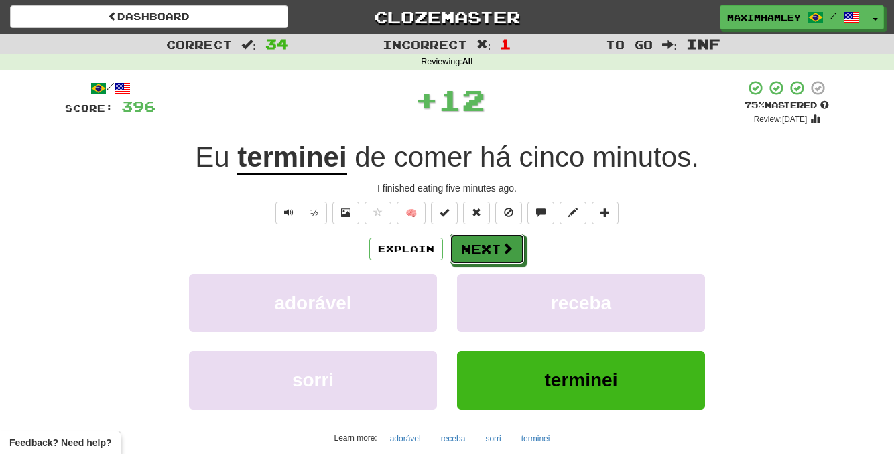
click at [463, 262] on button "Next" at bounding box center [486, 249] width 75 height 31
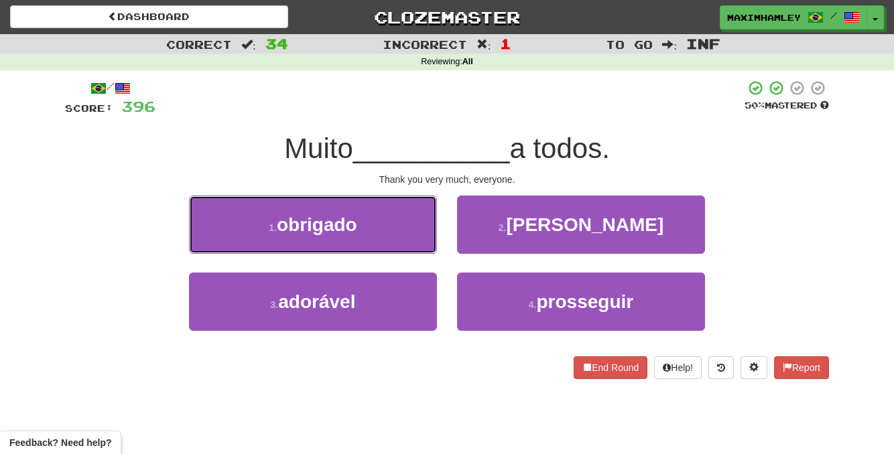
click at [397, 234] on button "1 . obrigado" at bounding box center [313, 225] width 248 height 58
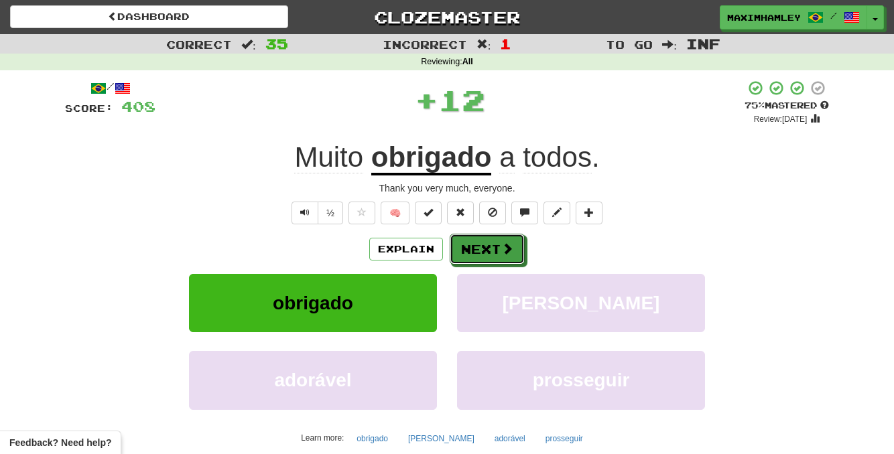
click at [482, 265] on button "Next" at bounding box center [486, 249] width 75 height 31
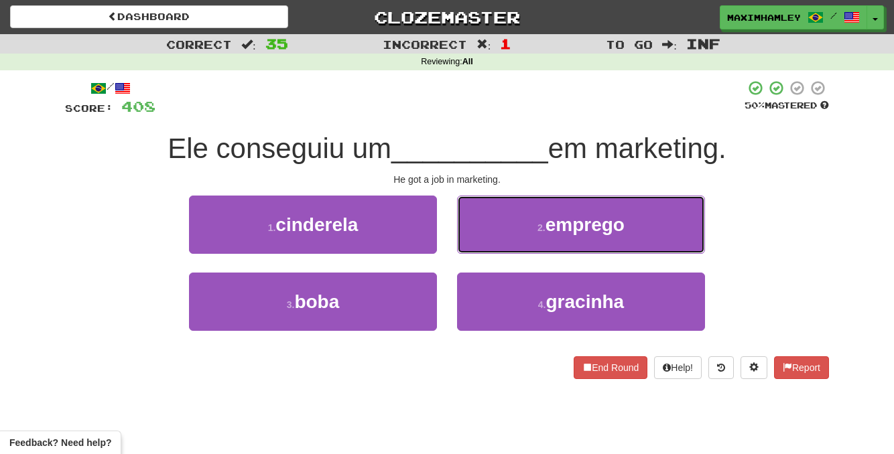
click at [496, 232] on button "2 . emprego" at bounding box center [581, 225] width 248 height 58
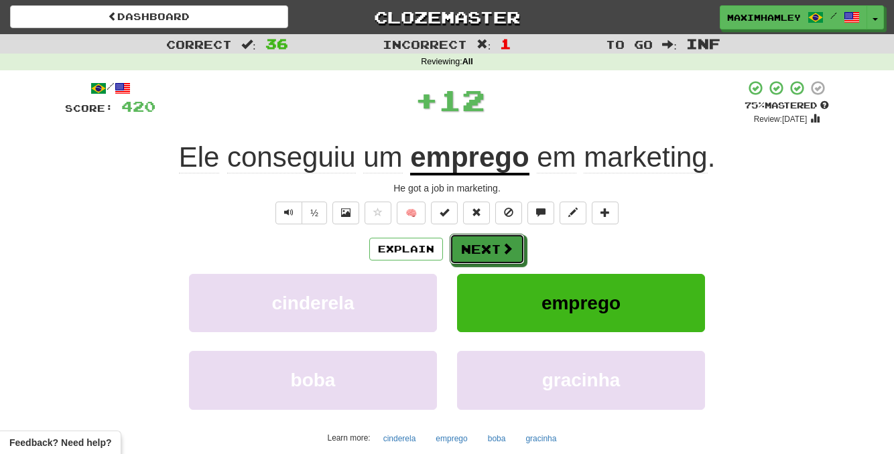
click at [496, 234] on button "Next" at bounding box center [486, 249] width 75 height 31
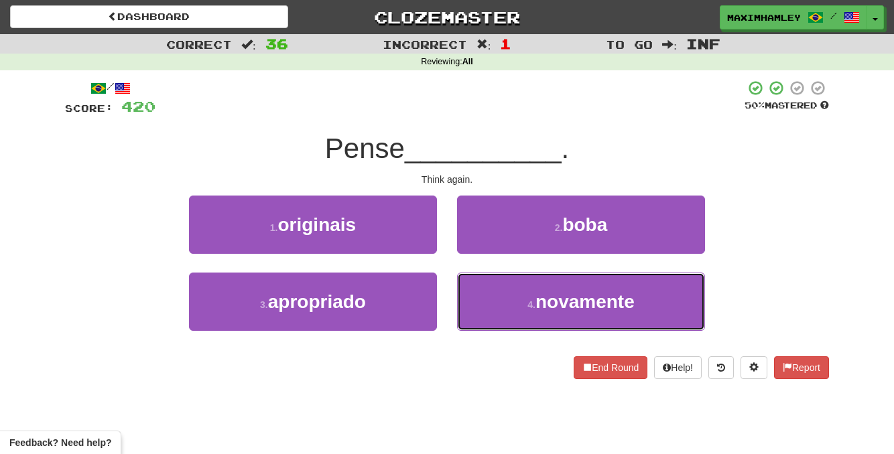
click at [493, 295] on button "4 . novamente" at bounding box center [581, 302] width 248 height 58
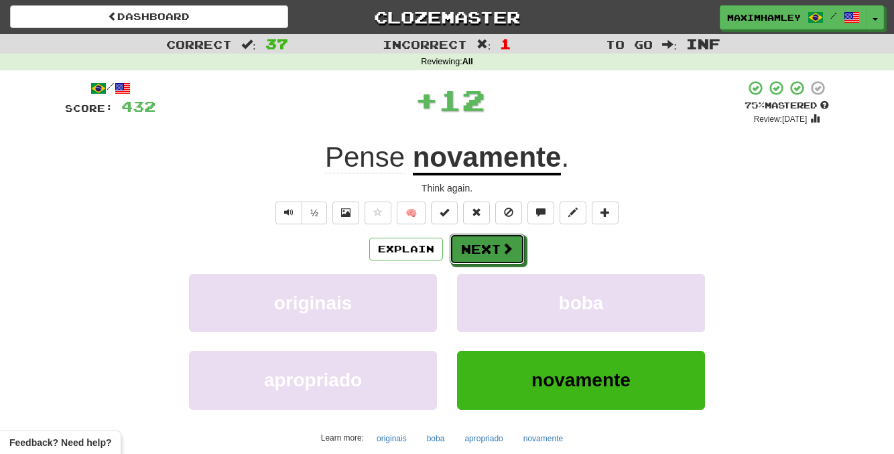
click at [488, 258] on button "Next" at bounding box center [486, 249] width 75 height 31
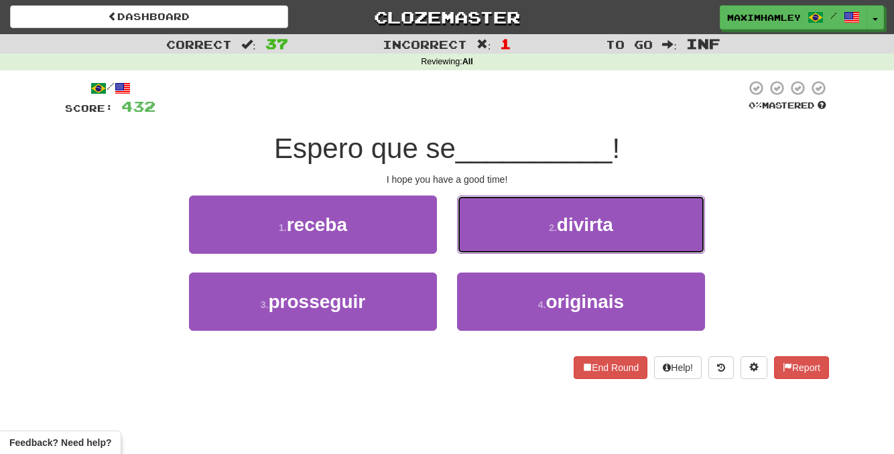
click at [505, 229] on button "2 . divirta" at bounding box center [581, 225] width 248 height 58
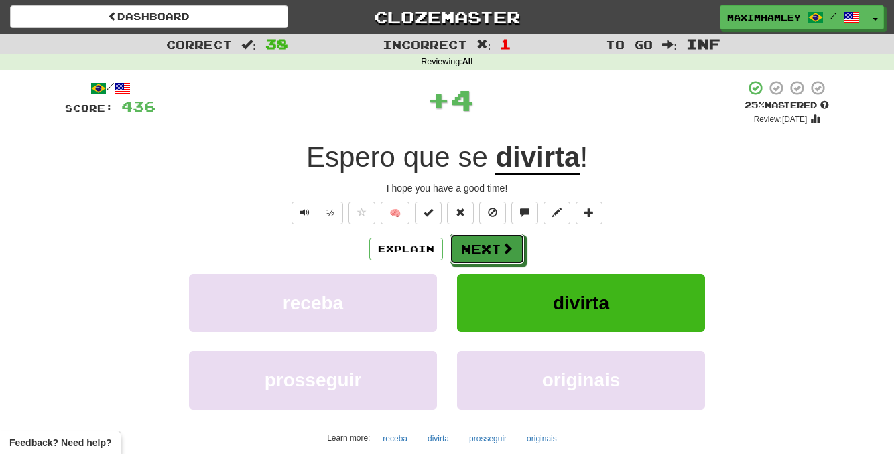
click at [488, 261] on button "Next" at bounding box center [486, 249] width 75 height 31
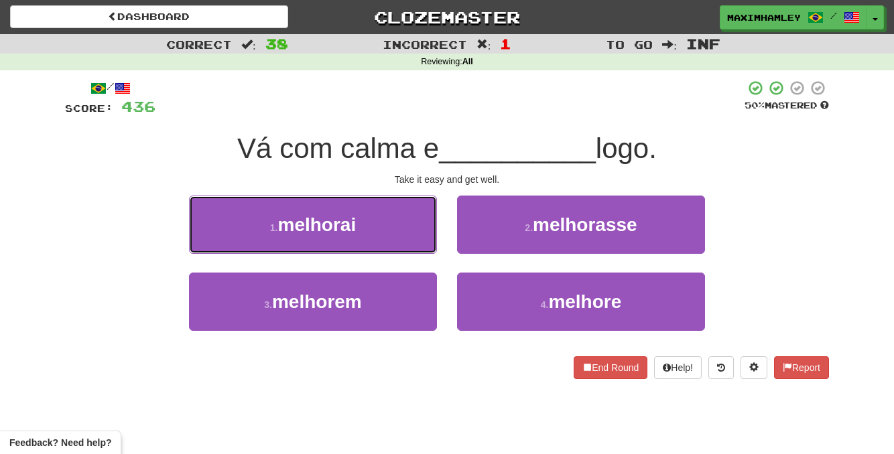
click at [417, 246] on button "1 . melhorai" at bounding box center [313, 225] width 248 height 58
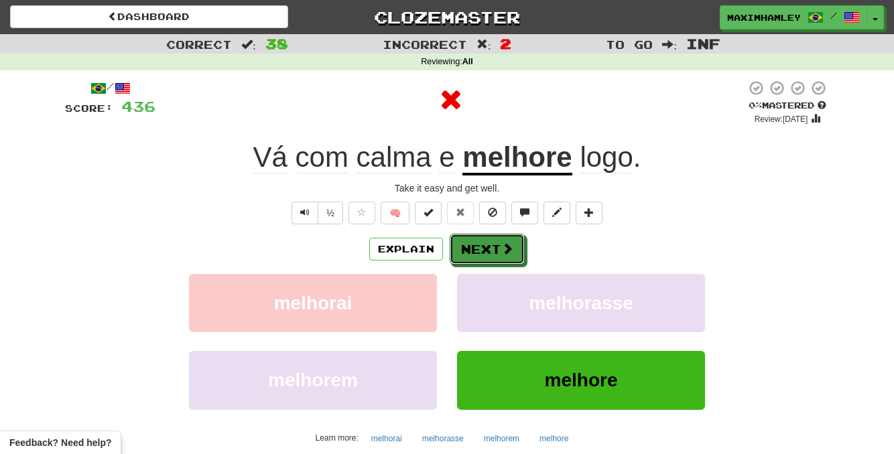
click at [501, 254] on span at bounding box center [507, 248] width 12 height 12
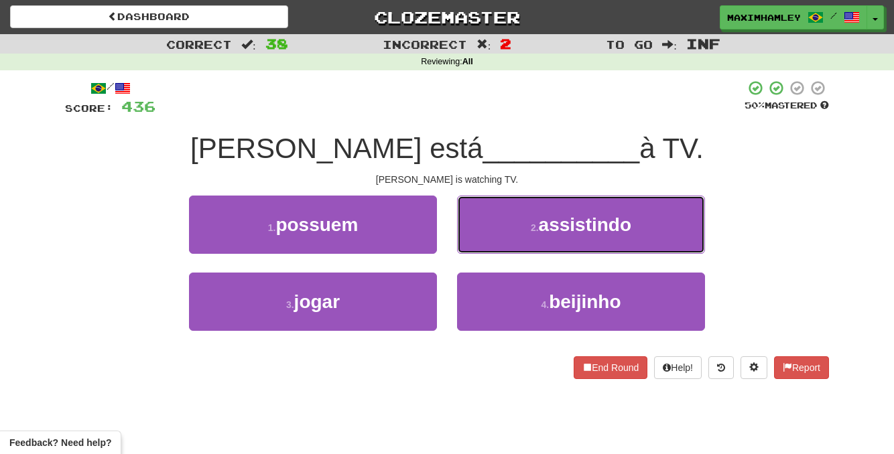
click at [517, 238] on button "2 . assistindo" at bounding box center [581, 225] width 248 height 58
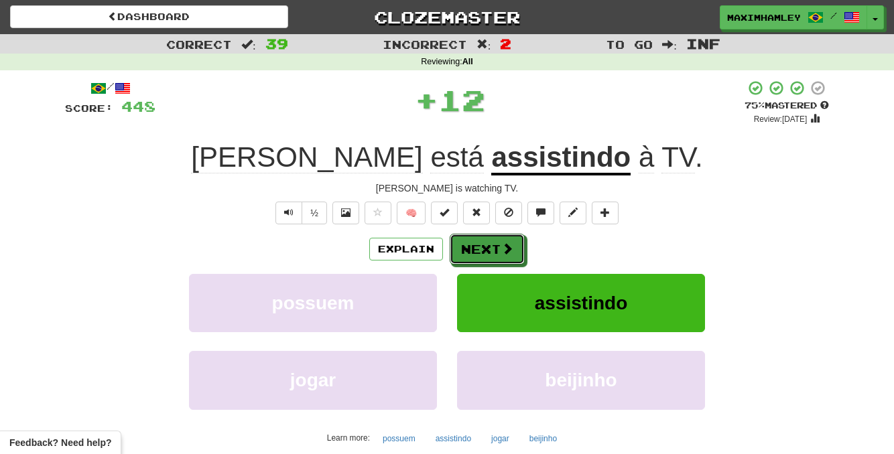
click at [504, 244] on span at bounding box center [507, 248] width 12 height 12
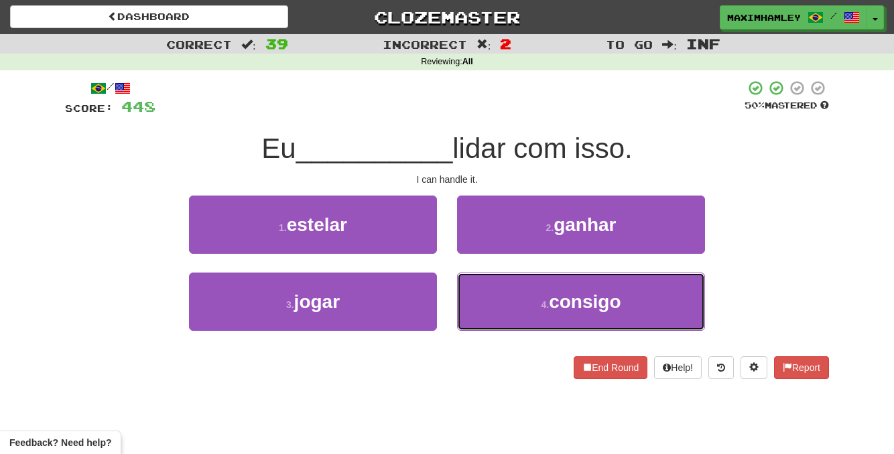
click at [541, 306] on small "4 ." at bounding box center [545, 304] width 8 height 11
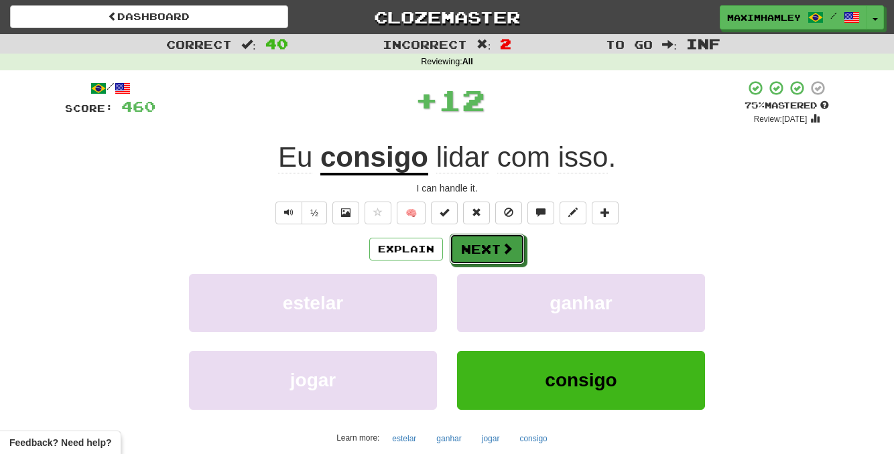
click at [493, 249] on button "Next" at bounding box center [486, 249] width 75 height 31
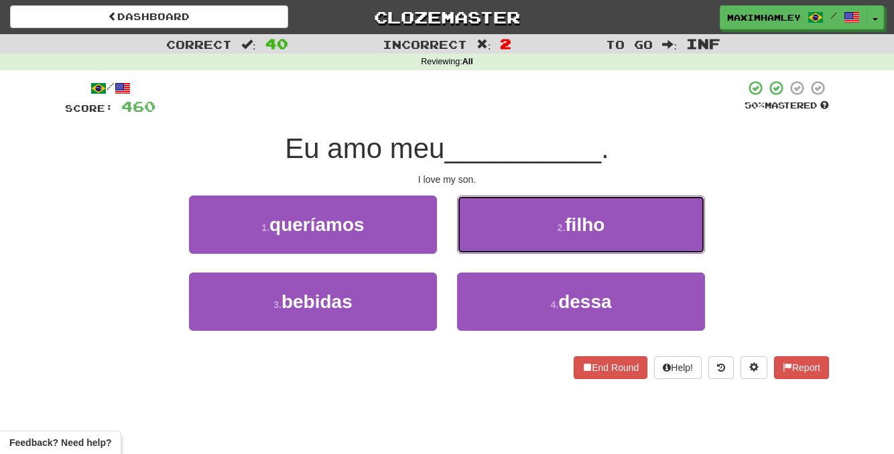
click at [485, 239] on button "2 . filho" at bounding box center [581, 225] width 248 height 58
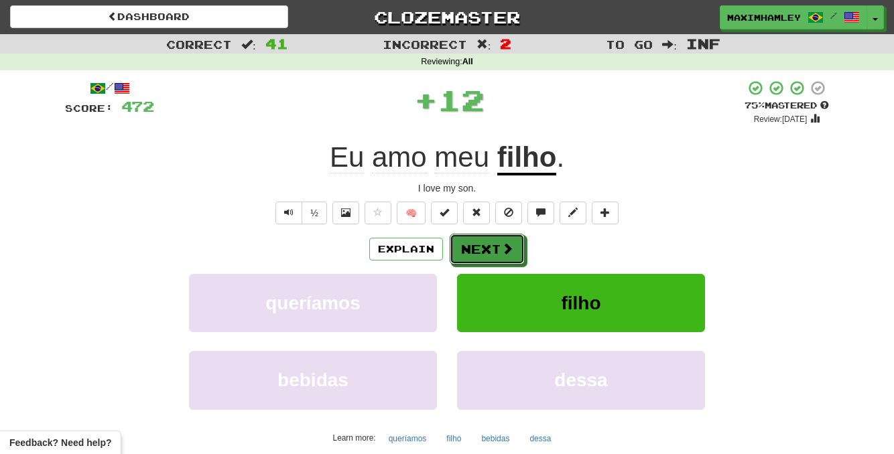
click at [480, 243] on button "Next" at bounding box center [486, 249] width 75 height 31
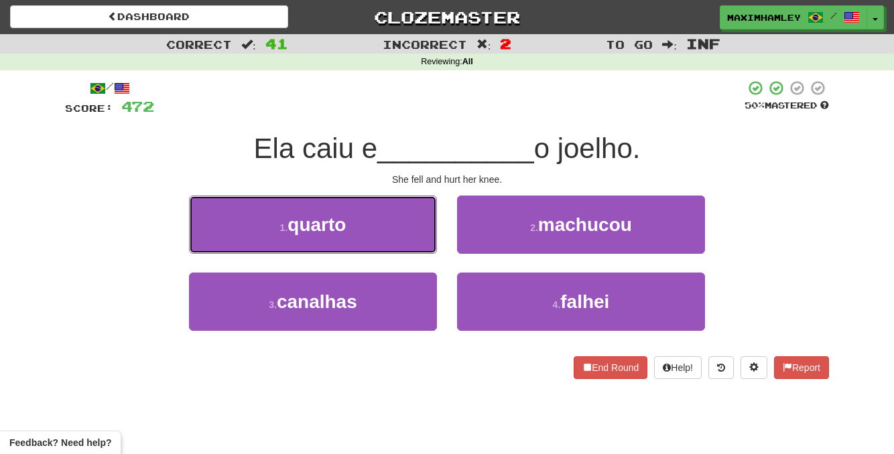
click at [411, 234] on button "1 . quarto" at bounding box center [313, 225] width 248 height 58
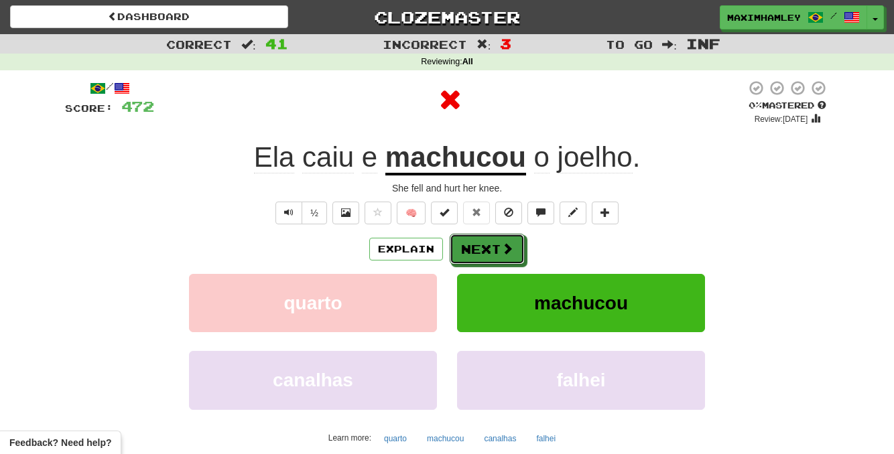
click at [494, 249] on button "Next" at bounding box center [486, 249] width 75 height 31
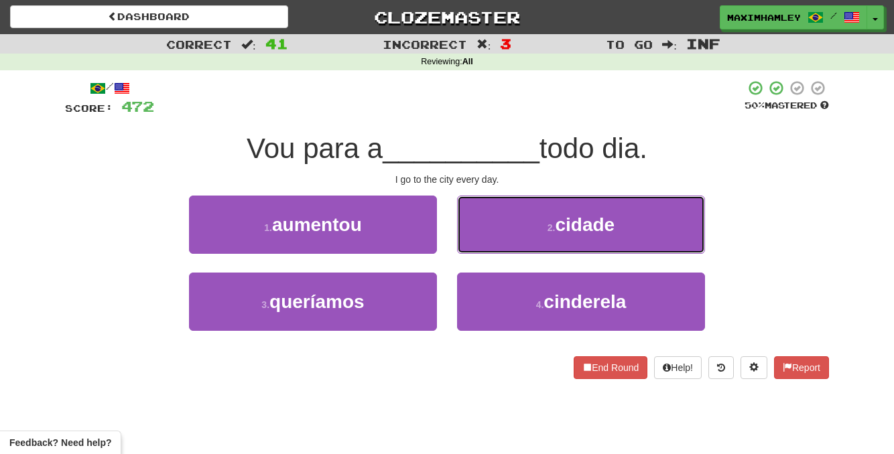
click at [496, 240] on button "2 . cidade" at bounding box center [581, 225] width 248 height 58
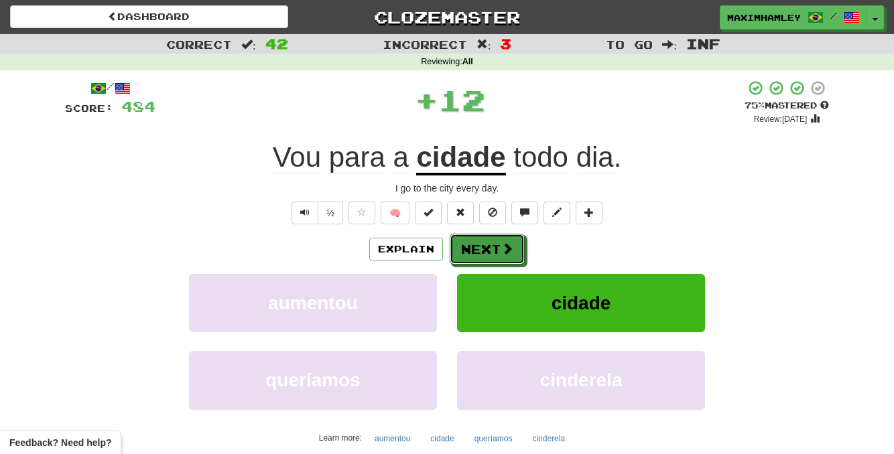
click at [492, 251] on button "Next" at bounding box center [486, 249] width 75 height 31
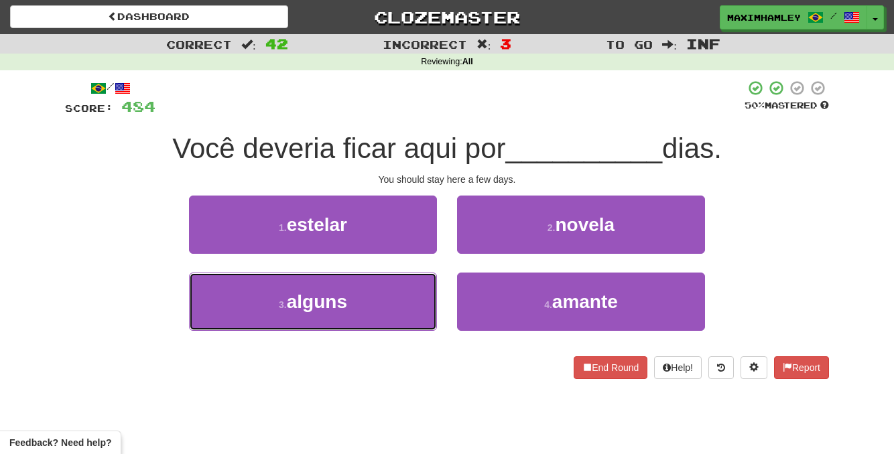
click at [393, 289] on button "3 . alguns" at bounding box center [313, 302] width 248 height 58
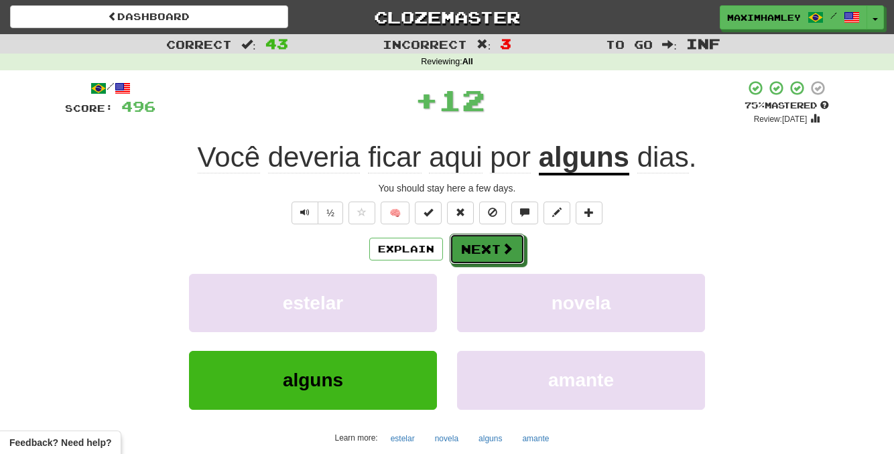
click at [476, 253] on button "Next" at bounding box center [486, 249] width 75 height 31
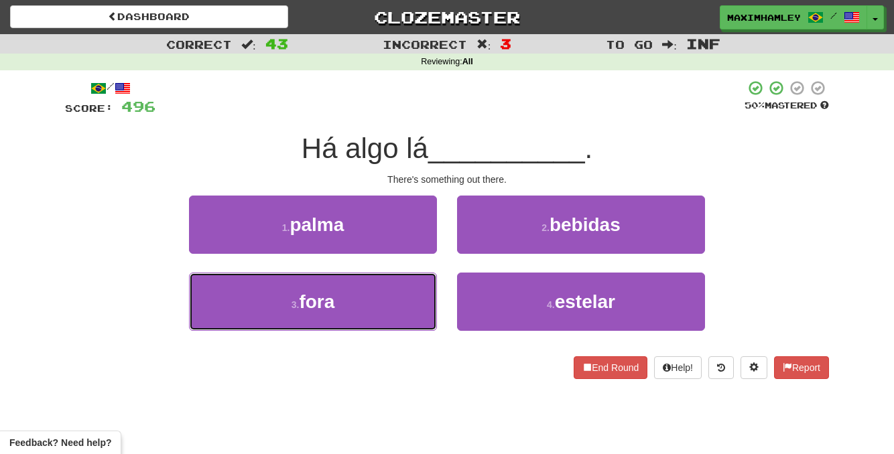
click at [378, 307] on button "3 . fora" at bounding box center [313, 302] width 248 height 58
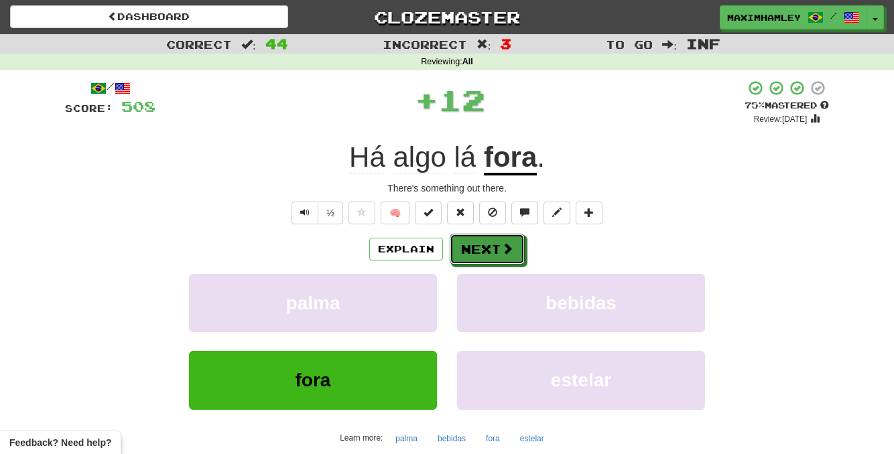
click at [467, 263] on button "Next" at bounding box center [486, 249] width 75 height 31
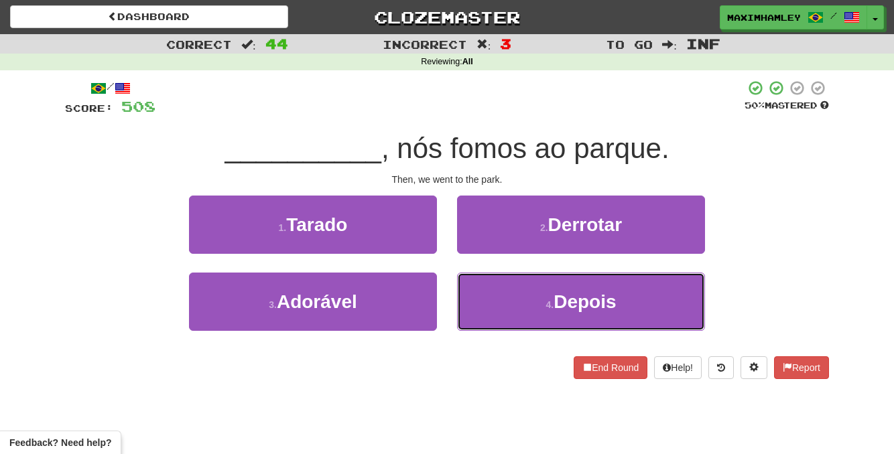
click at [497, 299] on button "4 . Depois" at bounding box center [581, 302] width 248 height 58
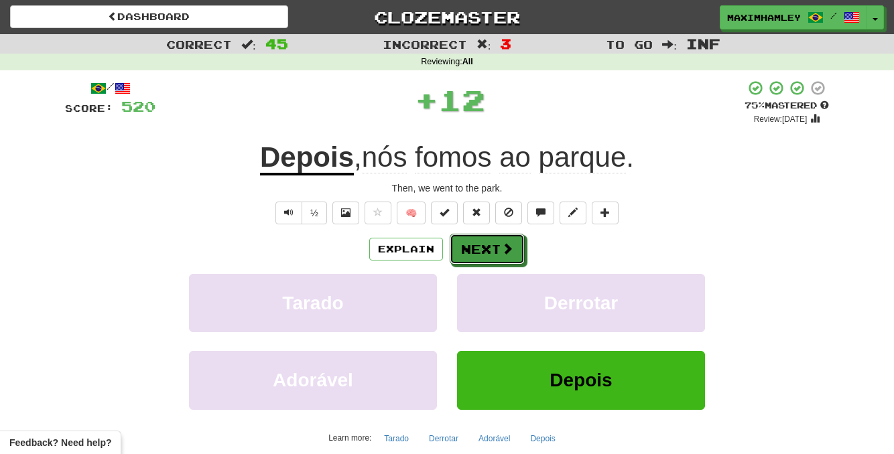
click at [485, 249] on button "Next" at bounding box center [486, 249] width 75 height 31
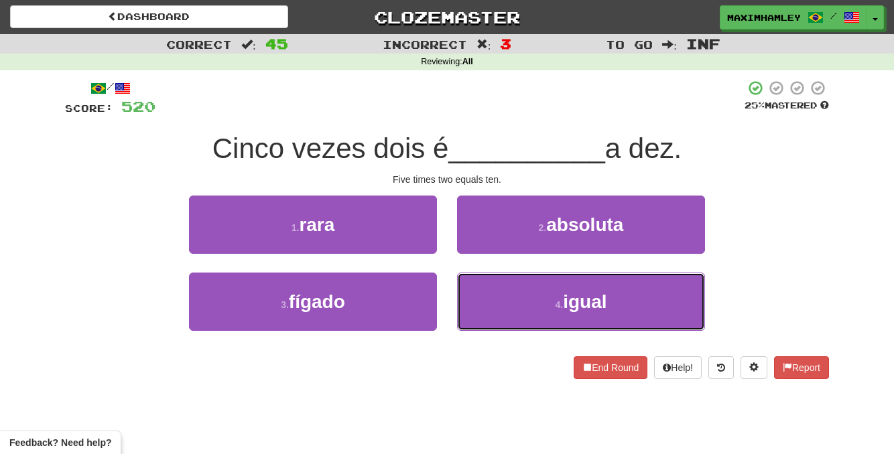
click at [544, 305] on button "4 . igual" at bounding box center [581, 302] width 248 height 58
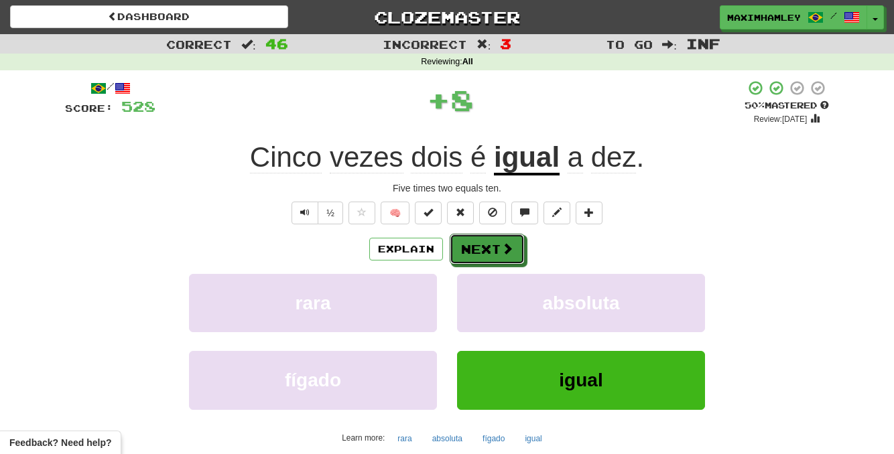
click at [501, 255] on span at bounding box center [507, 248] width 12 height 12
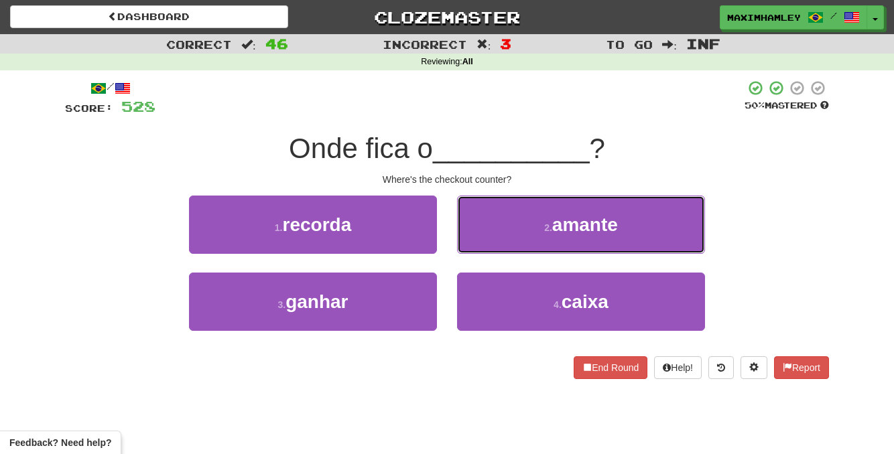
click at [507, 245] on button "2 . amante" at bounding box center [581, 225] width 248 height 58
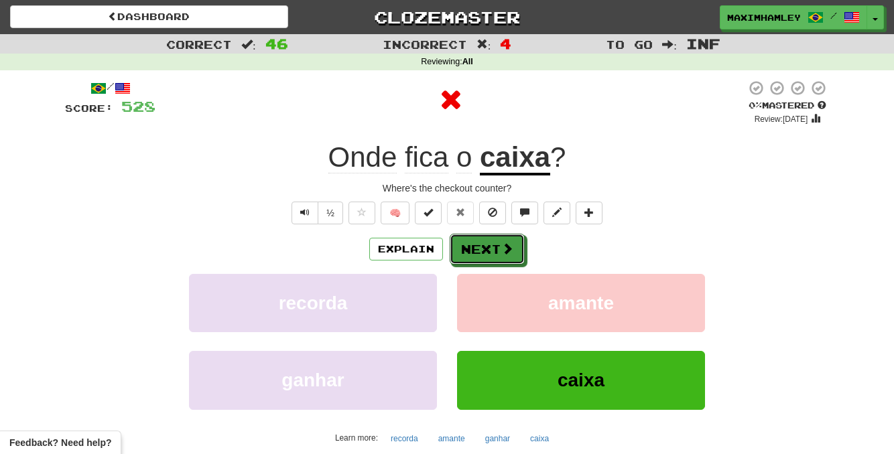
click at [456, 247] on button "Next" at bounding box center [486, 249] width 75 height 31
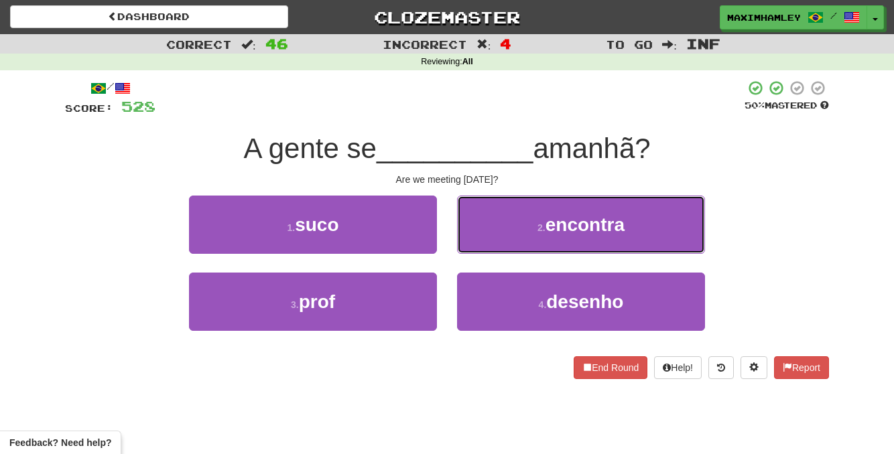
click at [480, 220] on button "2 . encontra" at bounding box center [581, 225] width 248 height 58
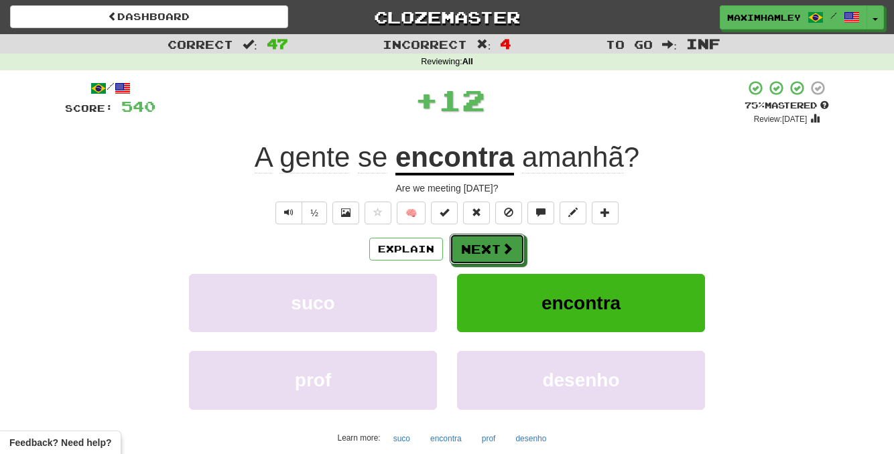
click at [462, 238] on button "Next" at bounding box center [486, 249] width 75 height 31
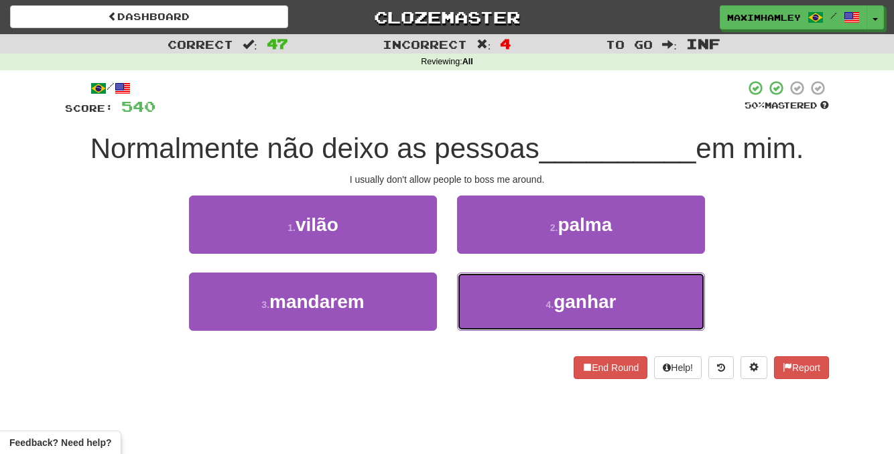
click at [507, 299] on button "4 . ganhar" at bounding box center [581, 302] width 248 height 58
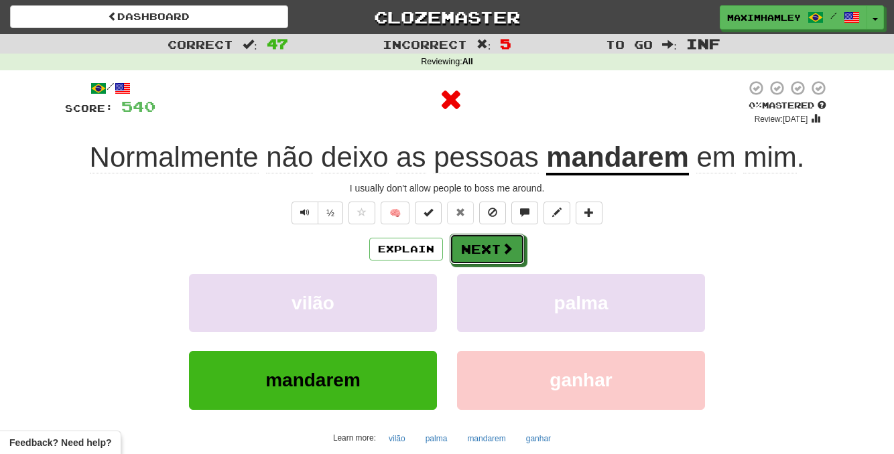
click at [482, 249] on button "Next" at bounding box center [486, 249] width 75 height 31
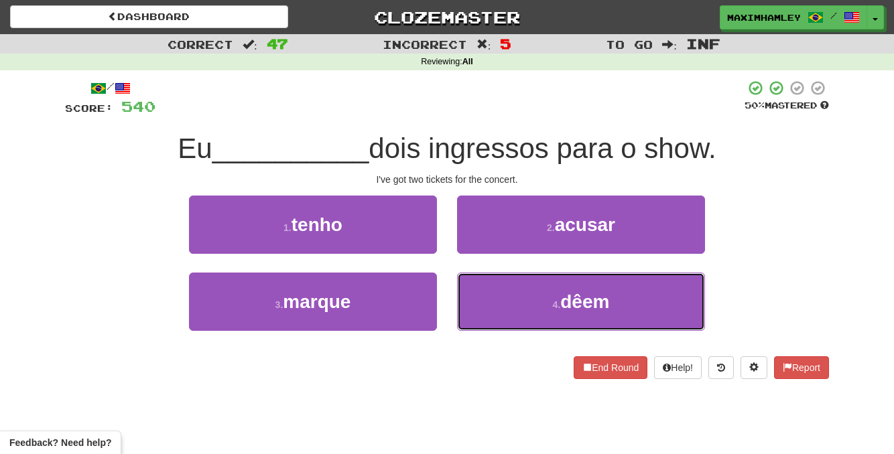
click at [516, 286] on button "4 . dêem" at bounding box center [581, 302] width 248 height 58
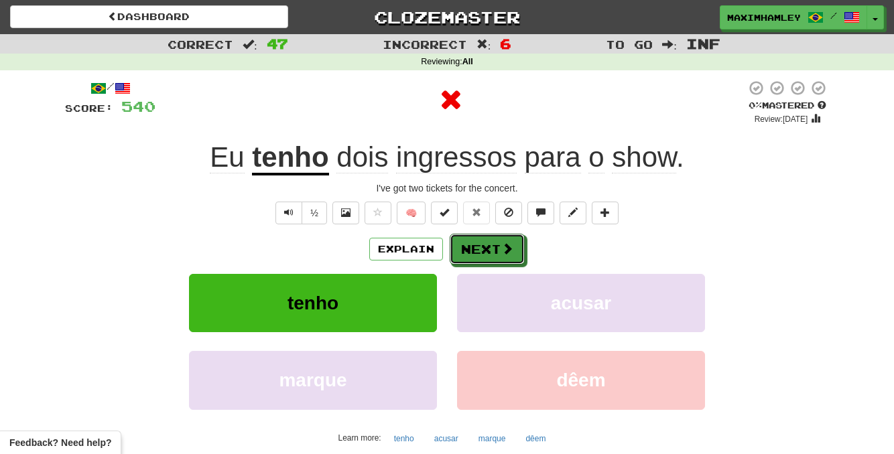
click at [505, 257] on button "Next" at bounding box center [486, 249] width 75 height 31
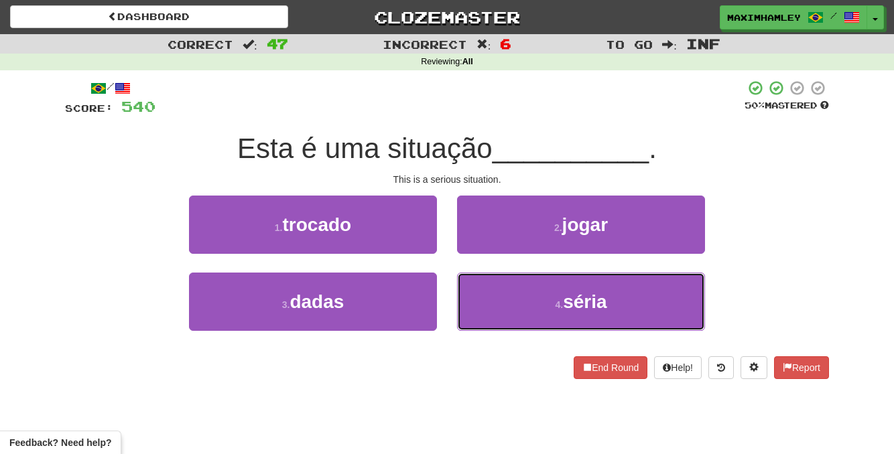
click at [638, 314] on button "4 . séria" at bounding box center [581, 302] width 248 height 58
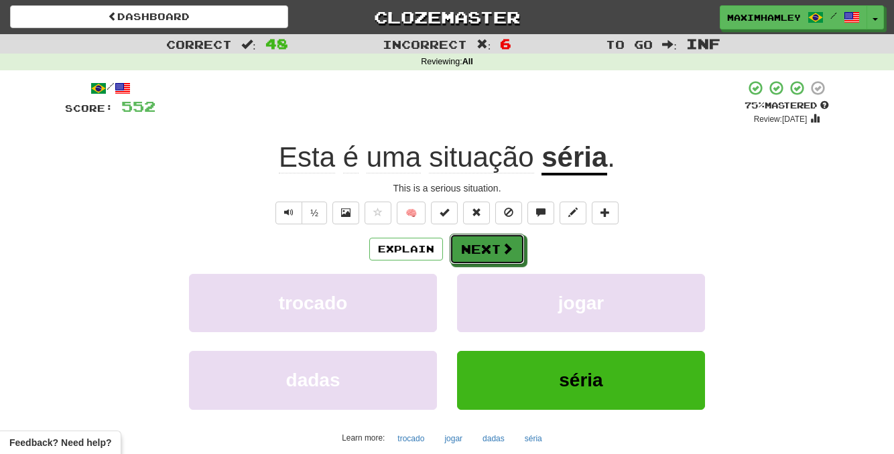
click at [499, 250] on button "Next" at bounding box center [486, 249] width 75 height 31
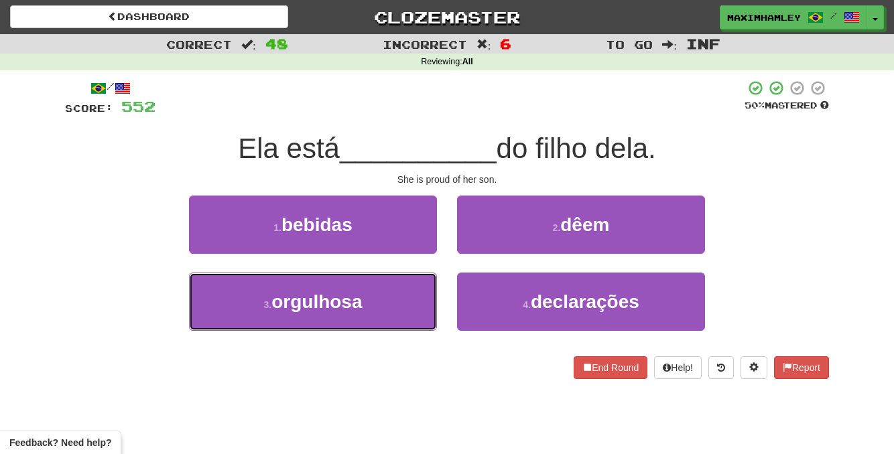
click at [401, 313] on button "3 . orgulhosa" at bounding box center [313, 302] width 248 height 58
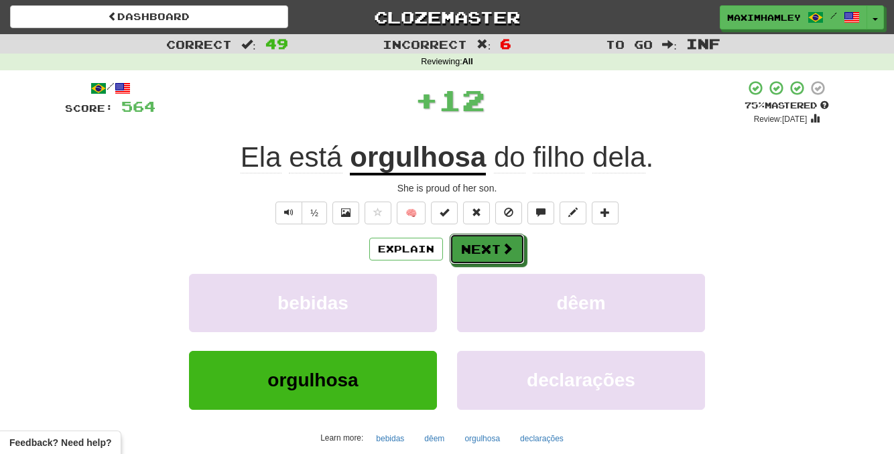
click at [512, 257] on button "Next" at bounding box center [486, 249] width 75 height 31
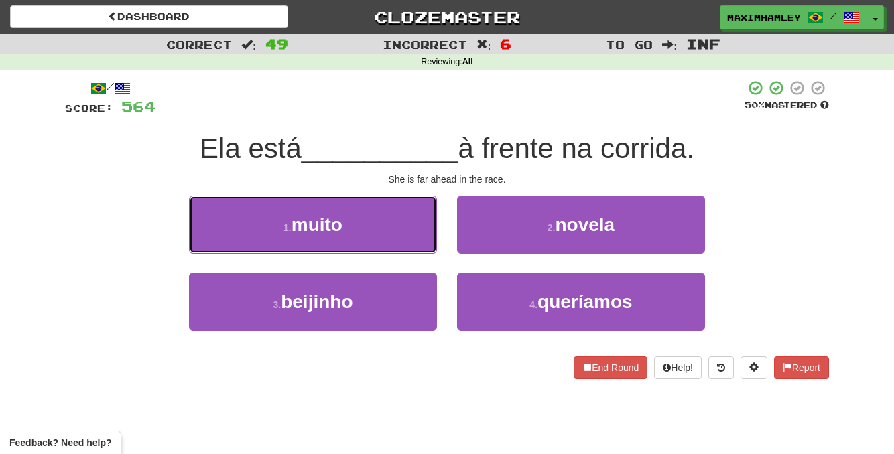
click at [347, 222] on button "1 . muito" at bounding box center [313, 225] width 248 height 58
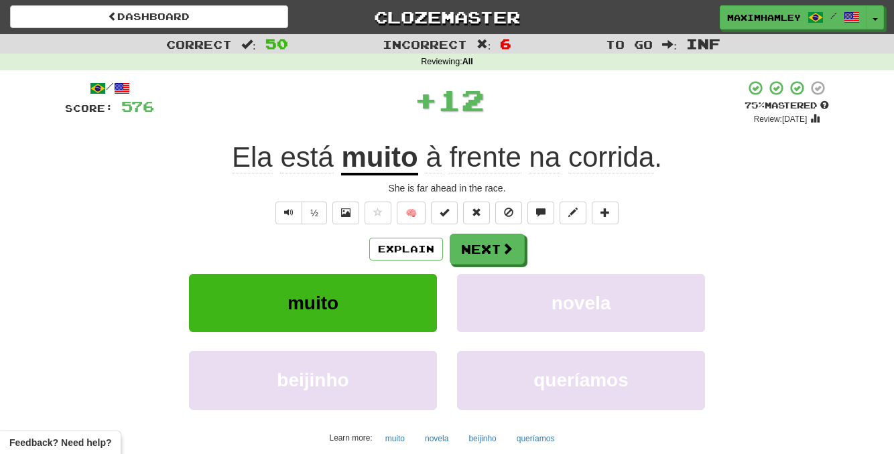
click at [84, 29] on div "Dashboard Clozemaster maximhamley / Toggle Dropdown Dashboard Leaderboard Activ…" at bounding box center [447, 17] width 874 height 34
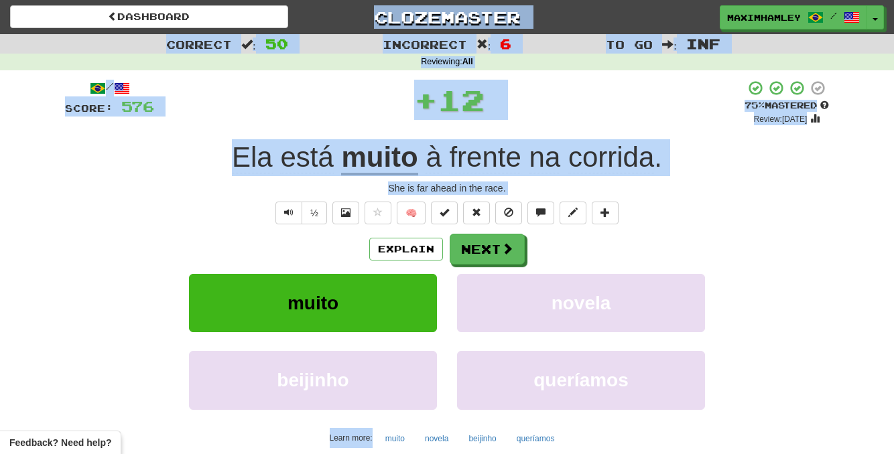
click at [62, 110] on div "/ Score: 576 + 12 75 % Mastered Review: 2025-10-18 Ela está muito à frente na c…" at bounding box center [447, 283] width 784 height 426
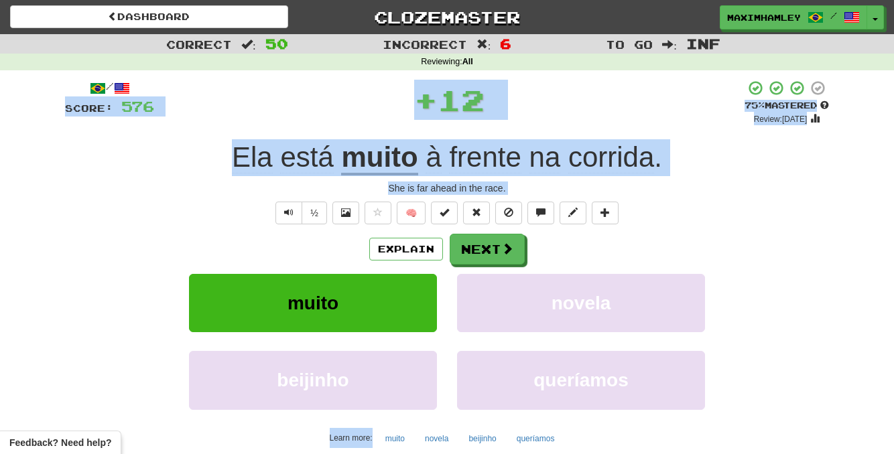
click at [62, 32] on div "Dashboard Clozemaster maximhamley / Toggle Dropdown Dashboard Leaderboard Activ…" at bounding box center [447, 17] width 874 height 34
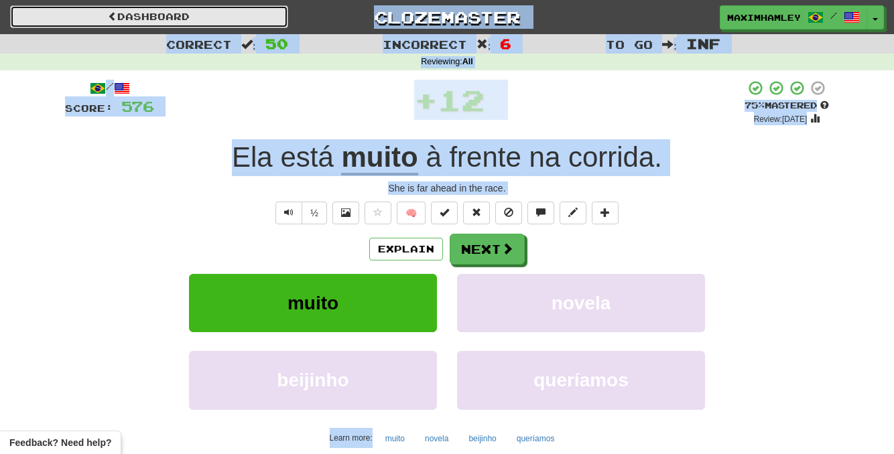
click at [102, 23] on link "Dashboard" at bounding box center [149, 16] width 278 height 23
